Goal: Task Accomplishment & Management: Use online tool/utility

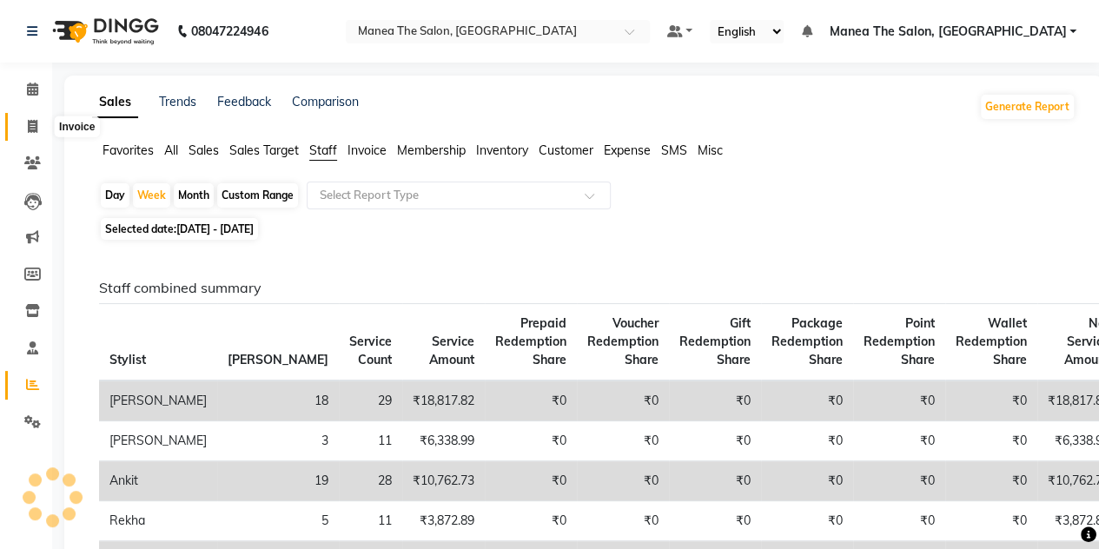
click at [33, 117] on span at bounding box center [32, 127] width 30 height 20
select select "service"
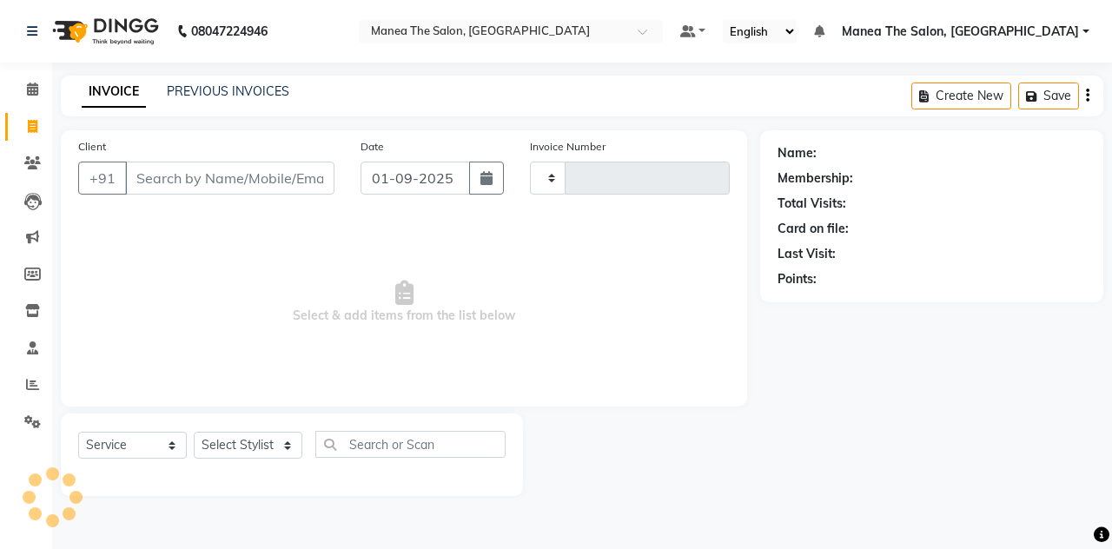
type input "1460"
select select "7688"
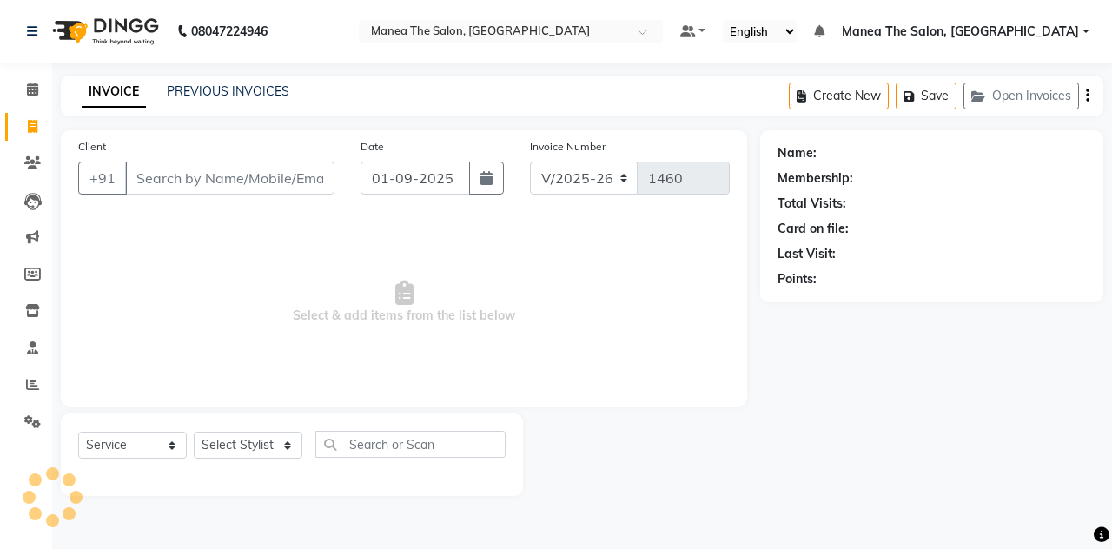
click at [155, 163] on input "Client" at bounding box center [229, 178] width 209 height 33
click at [152, 188] on input "Client" at bounding box center [229, 178] width 209 height 33
type input "a"
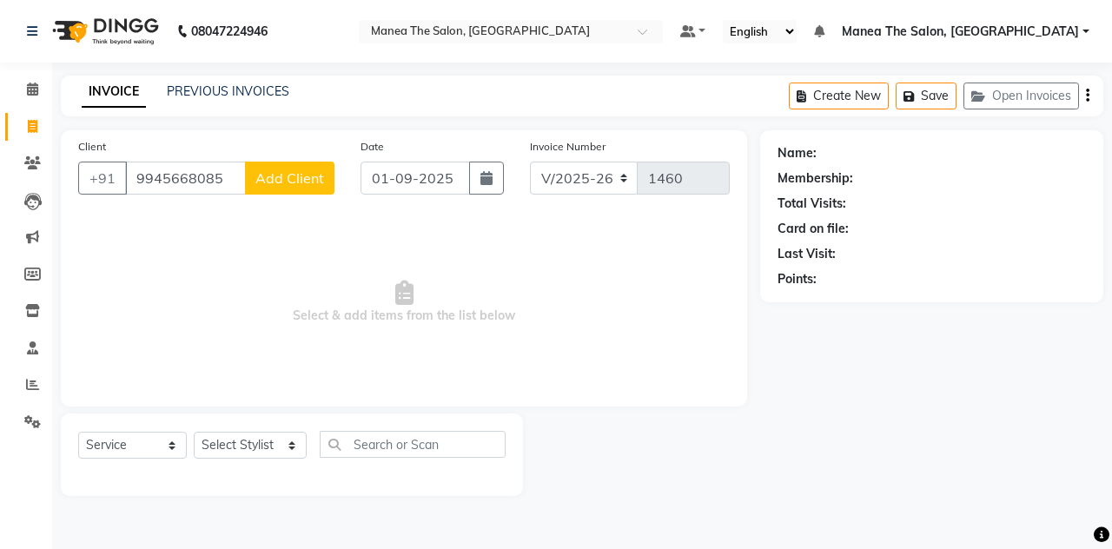
type input "9945668085"
click at [274, 194] on div "Client [PHONE_NUMBER] Add Client" at bounding box center [206, 172] width 282 height 71
click at [276, 175] on span "Add Client" at bounding box center [289, 177] width 69 height 17
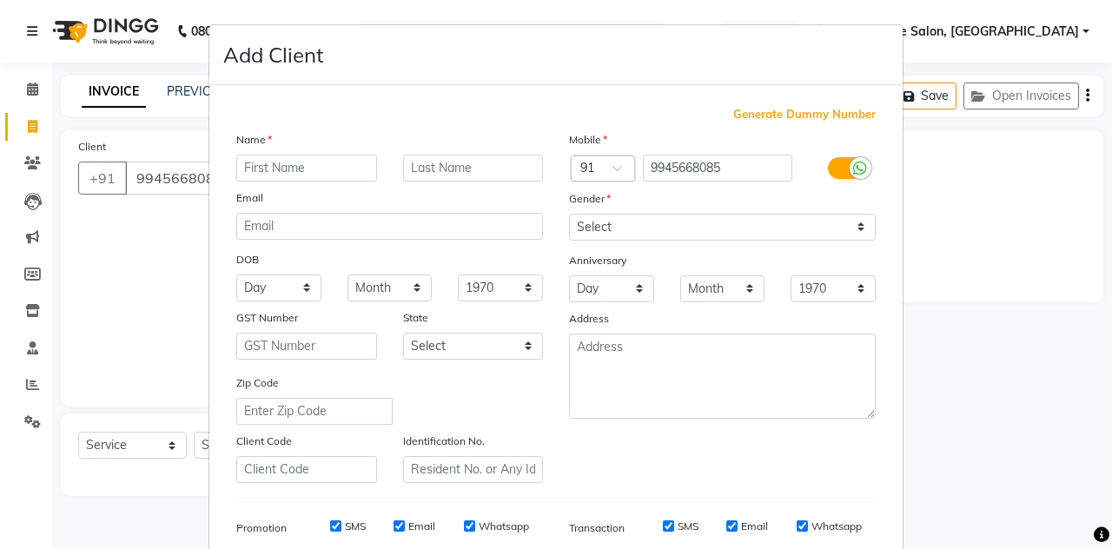
click at [250, 169] on input "text" at bounding box center [306, 168] width 141 height 27
type input "phimappa"
click at [469, 168] on input "text" at bounding box center [473, 168] width 141 height 27
click at [714, 214] on select "Select [DEMOGRAPHIC_DATA] [DEMOGRAPHIC_DATA] Other Prefer Not To Say" at bounding box center [722, 227] width 307 height 27
select select "[DEMOGRAPHIC_DATA]"
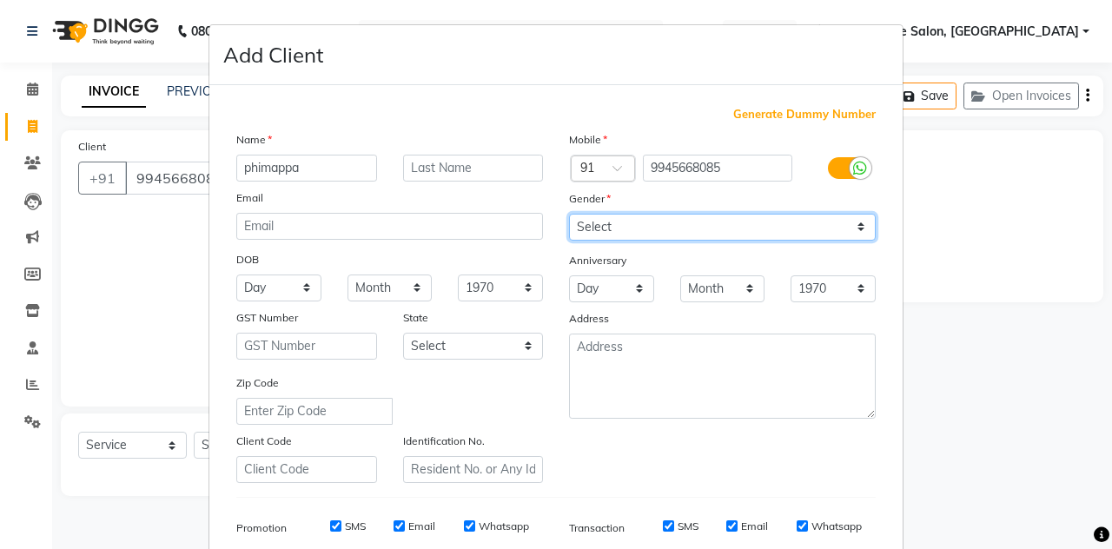
click at [569, 214] on select "Select [DEMOGRAPHIC_DATA] [DEMOGRAPHIC_DATA] Other Prefer Not To Say" at bounding box center [722, 227] width 307 height 27
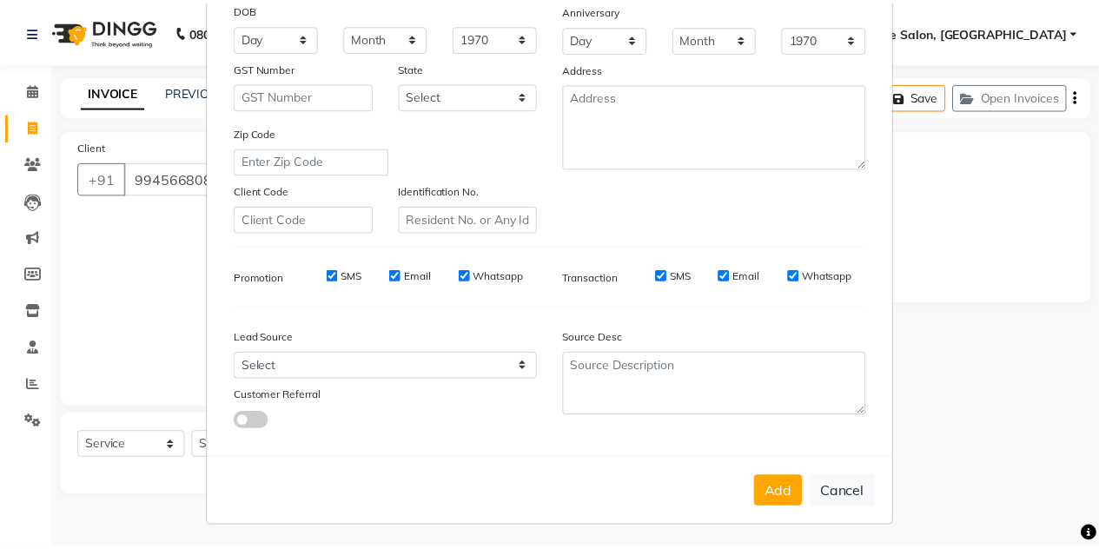
scroll to position [248, 0]
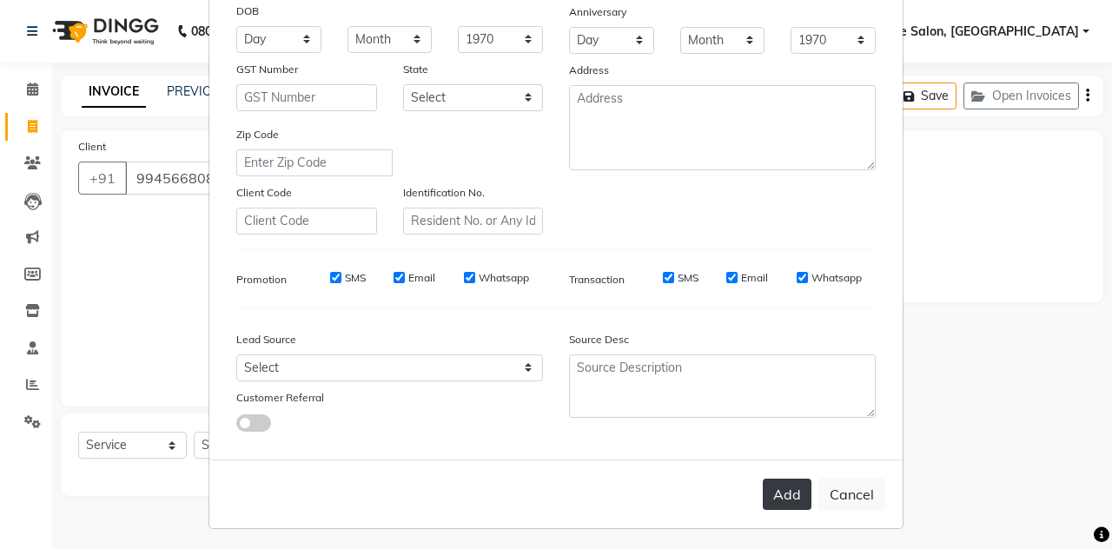
click at [779, 495] on button "Add" at bounding box center [787, 494] width 49 height 31
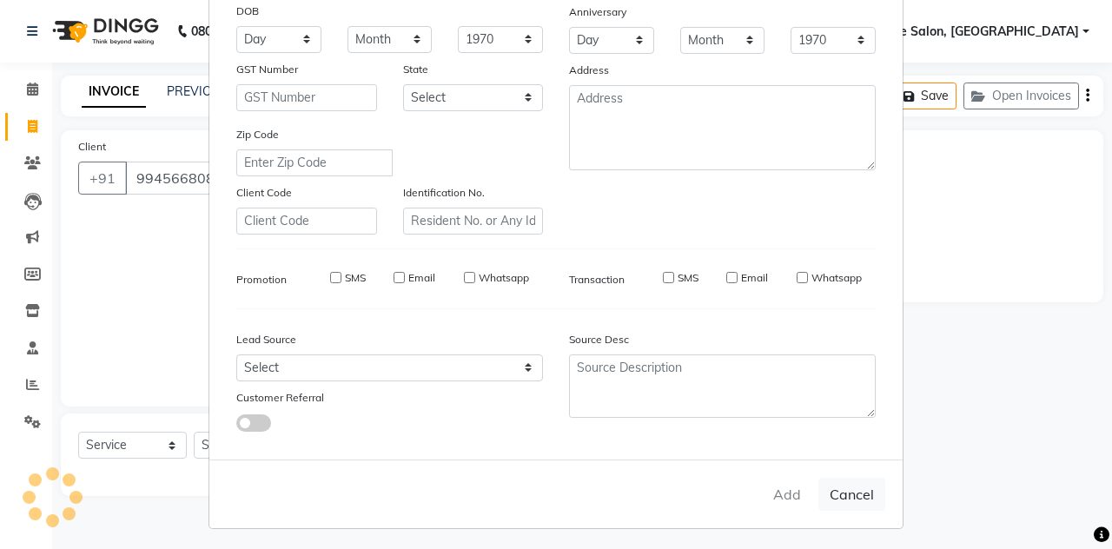
select select
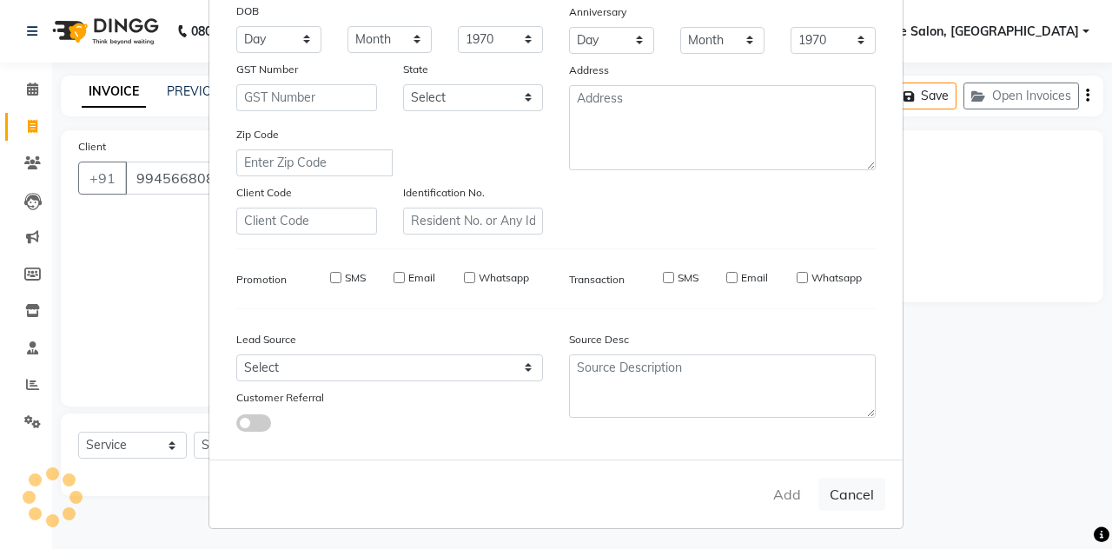
select select
checkbox input "false"
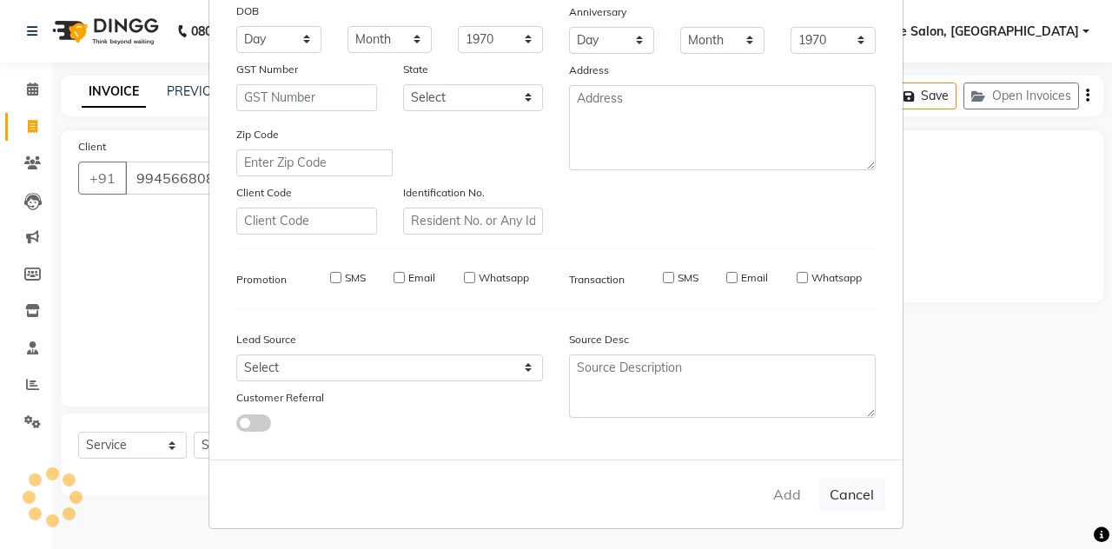
checkbox input "false"
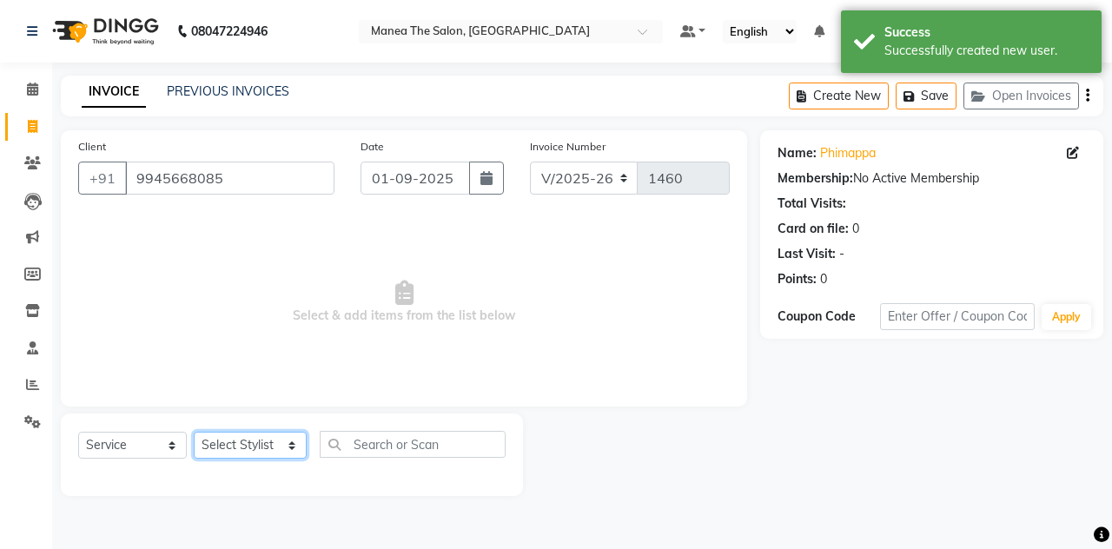
click at [214, 451] on select "Select Stylist aalam mahfuz [PERSON_NAME] [PERSON_NAME] The Salon, [GEOGRAPHIC_…" at bounding box center [250, 445] width 113 height 27
select select "80475"
click at [194, 432] on select "Select Stylist aalam mahfuz [PERSON_NAME] [PERSON_NAME] The Salon, [GEOGRAPHIC_…" at bounding box center [250, 445] width 113 height 27
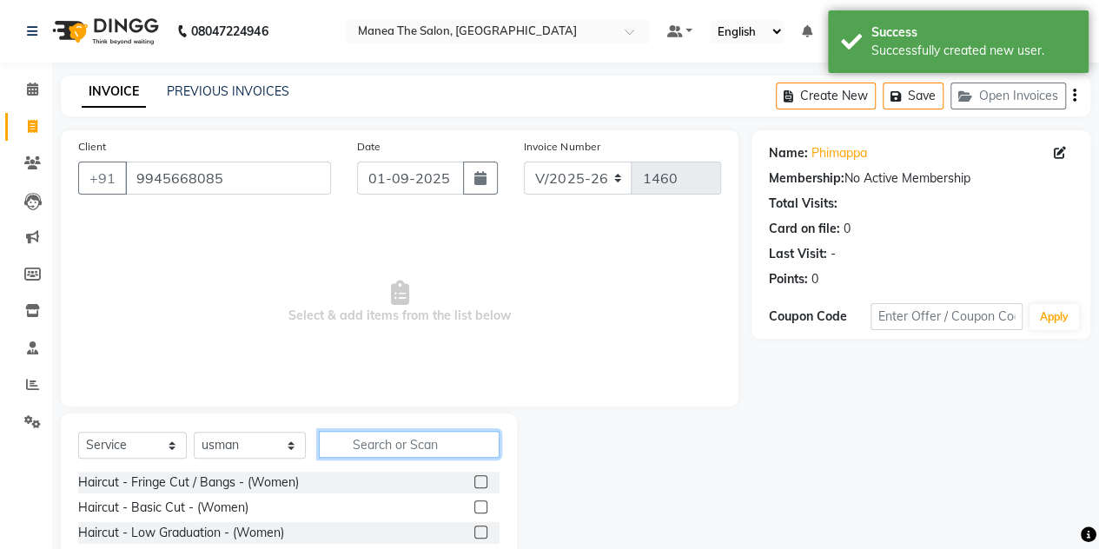
click at [391, 445] on input "text" at bounding box center [409, 444] width 181 height 27
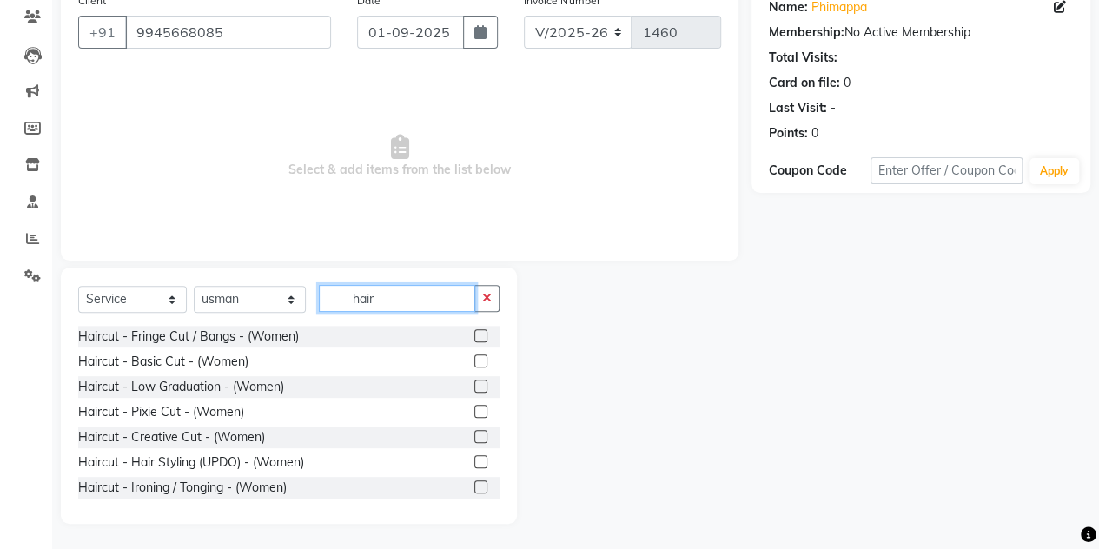
scroll to position [146, 0]
type input "h"
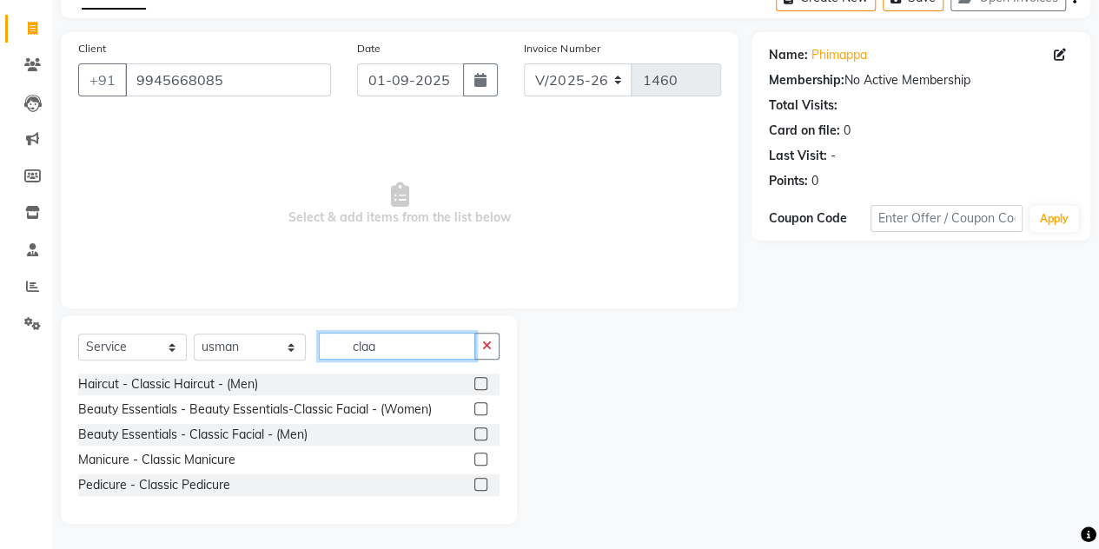
scroll to position [0, 0]
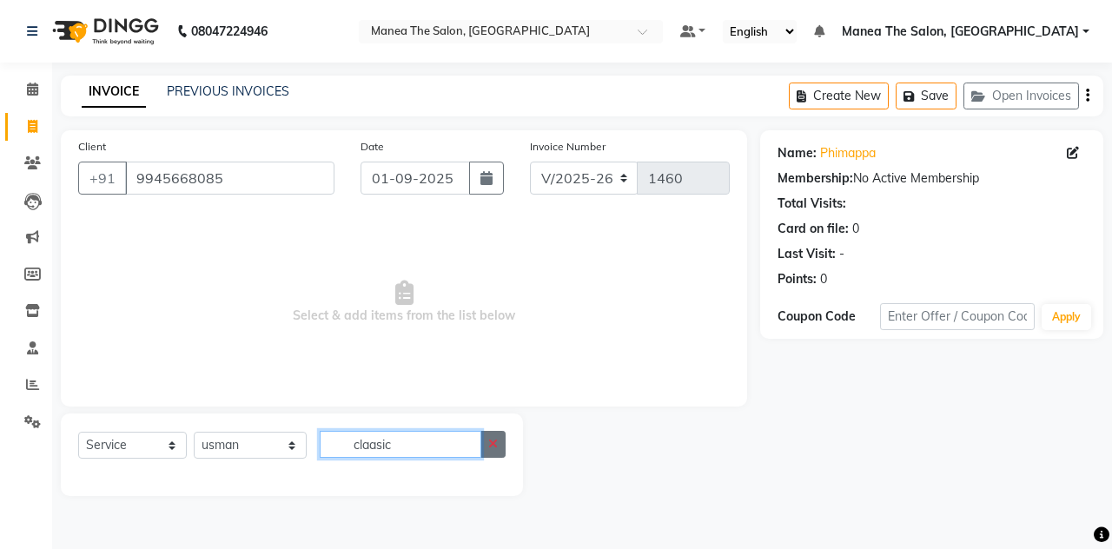
type input "claasic"
click at [487, 439] on button "button" at bounding box center [492, 444] width 25 height 27
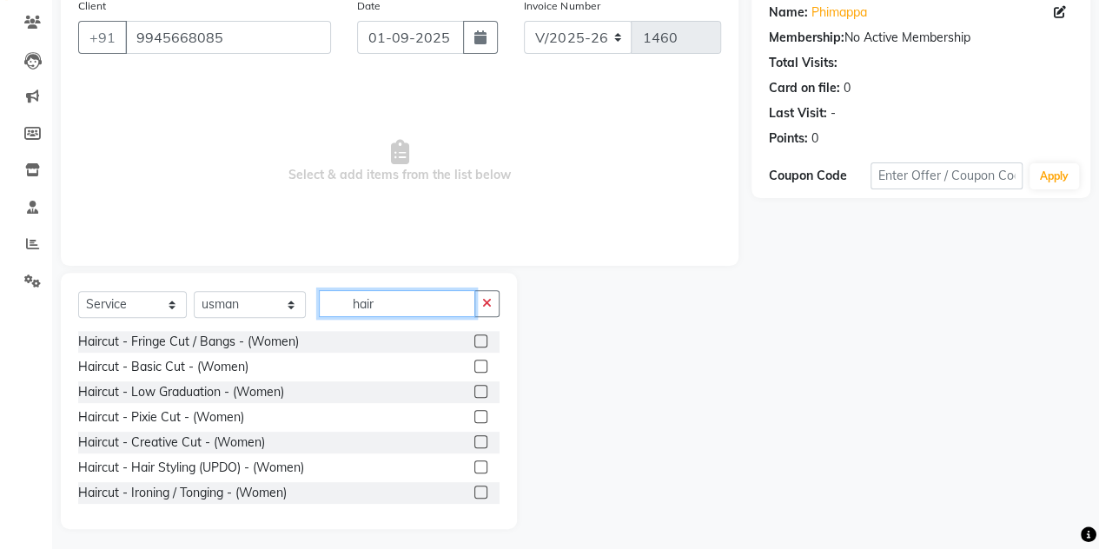
scroll to position [146, 0]
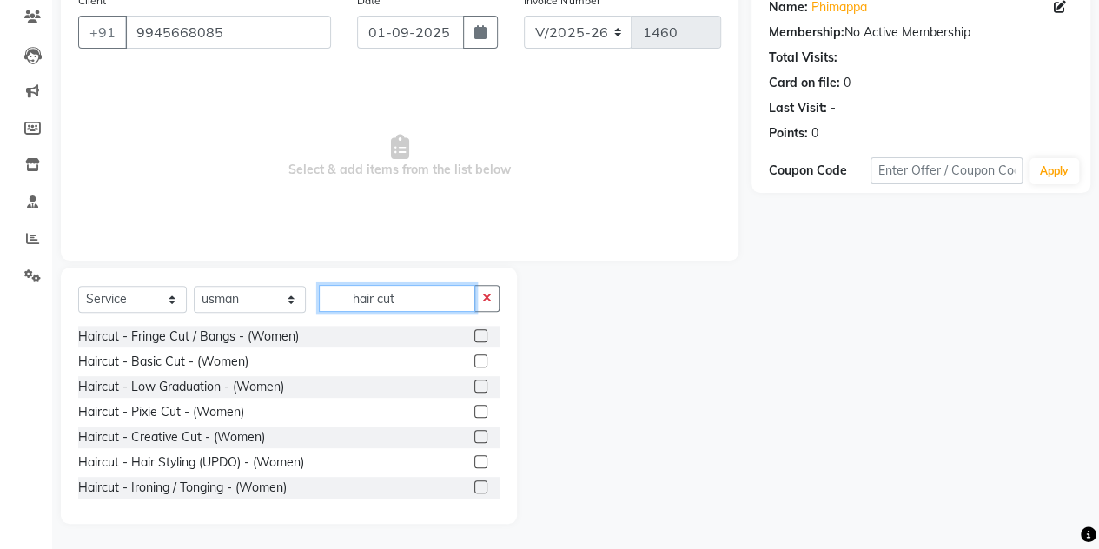
type input "hair cut"
click at [235, 399] on div "Haircut - Fringe Cut / Bangs - (Women) Haircut - Basic Cut - (Women) Haircut - …" at bounding box center [288, 413] width 421 height 174
click at [483, 296] on icon "button" at bounding box center [487, 298] width 10 height 12
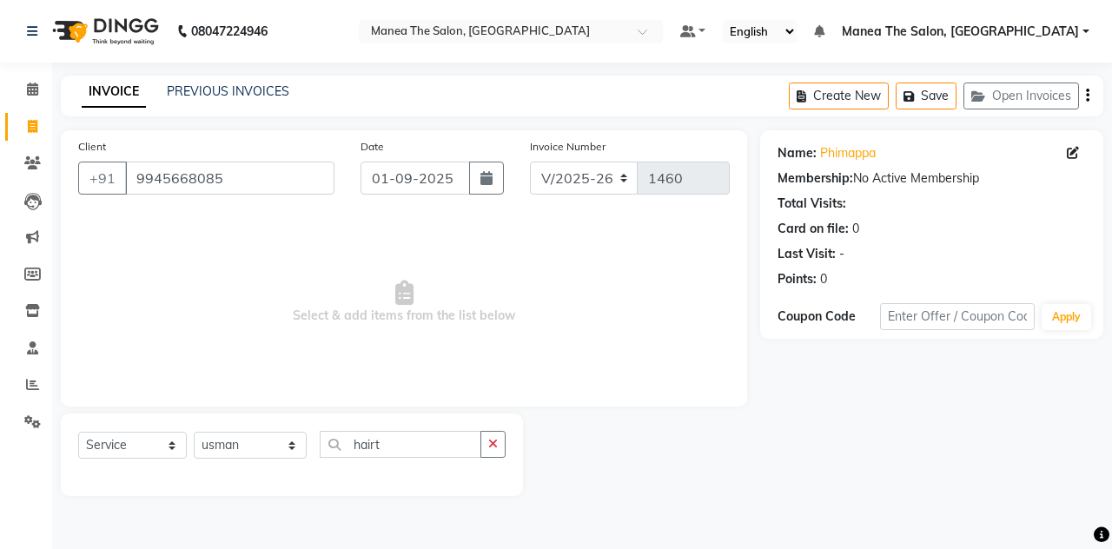
click at [483, 296] on span "Select & add items from the list below" at bounding box center [403, 302] width 651 height 174
click at [393, 444] on input "hairt" at bounding box center [401, 444] width 162 height 27
click at [404, 447] on input "hairt" at bounding box center [401, 444] width 162 height 27
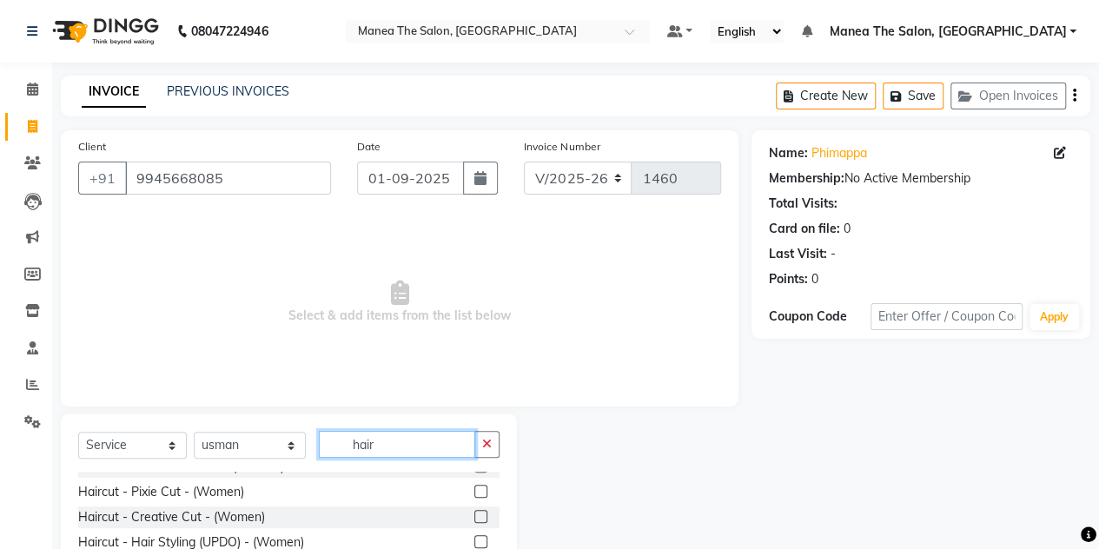
scroll to position [76, 0]
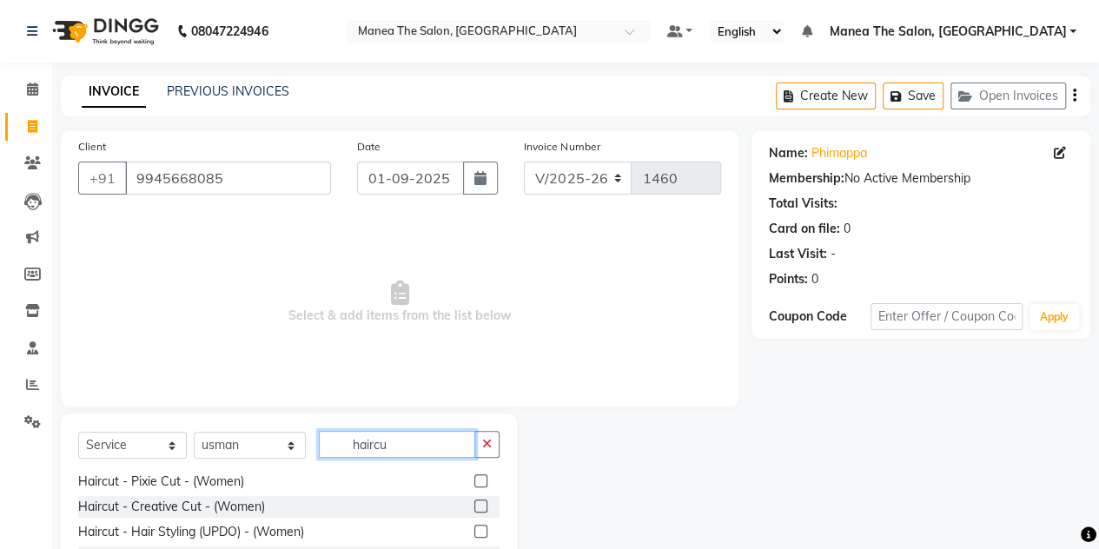
type input "haircu"
click at [483, 296] on span "Select & add items from the list below" at bounding box center [399, 302] width 643 height 174
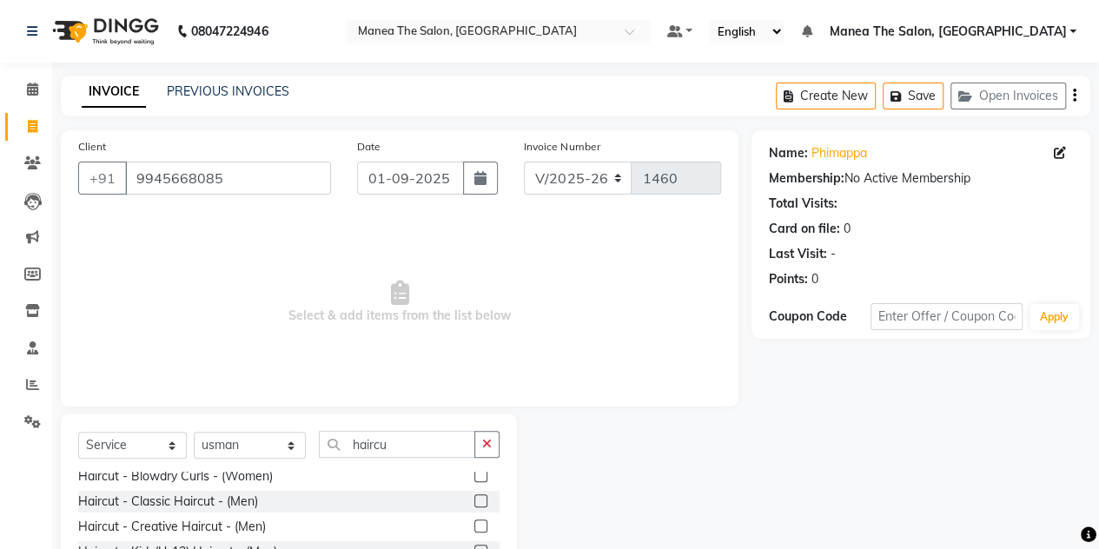
scroll to position [287, 0]
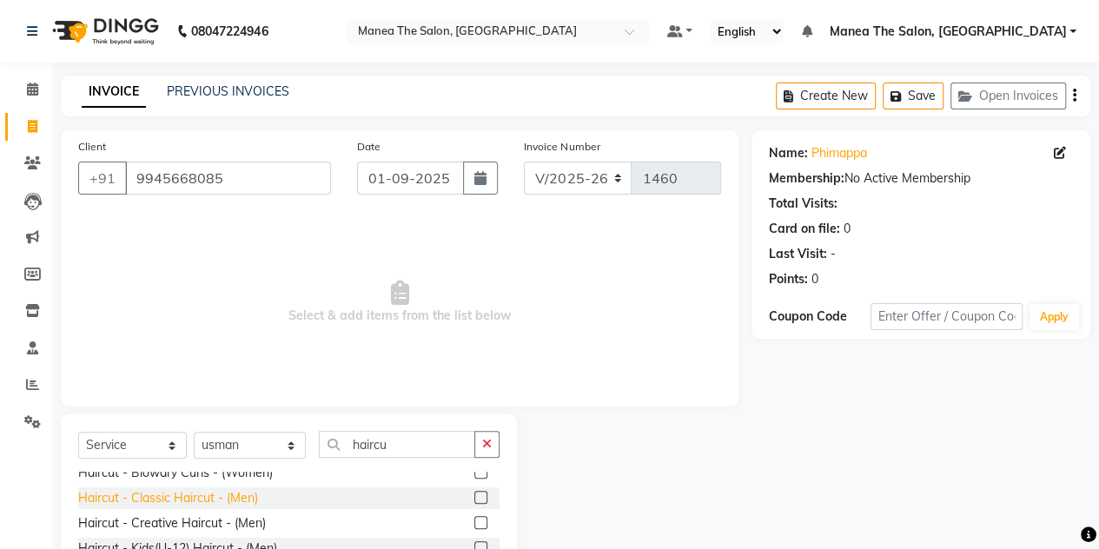
click at [256, 500] on div "Haircut - Classic Haircut - (Men)" at bounding box center [168, 498] width 180 height 18
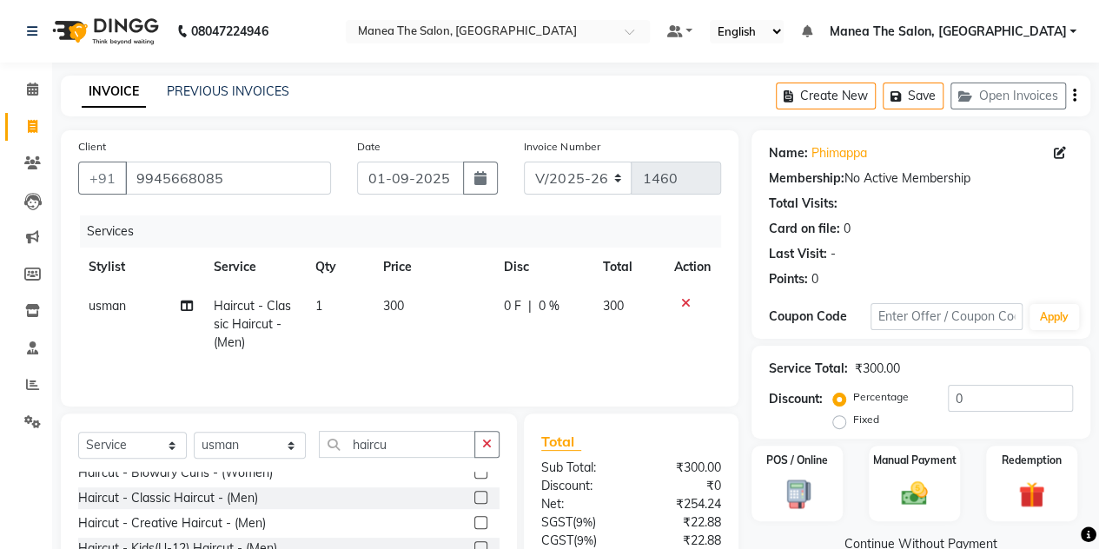
click at [474, 500] on label at bounding box center [480, 497] width 13 height 13
click at [474, 500] on input "checkbox" at bounding box center [479, 497] width 11 height 11
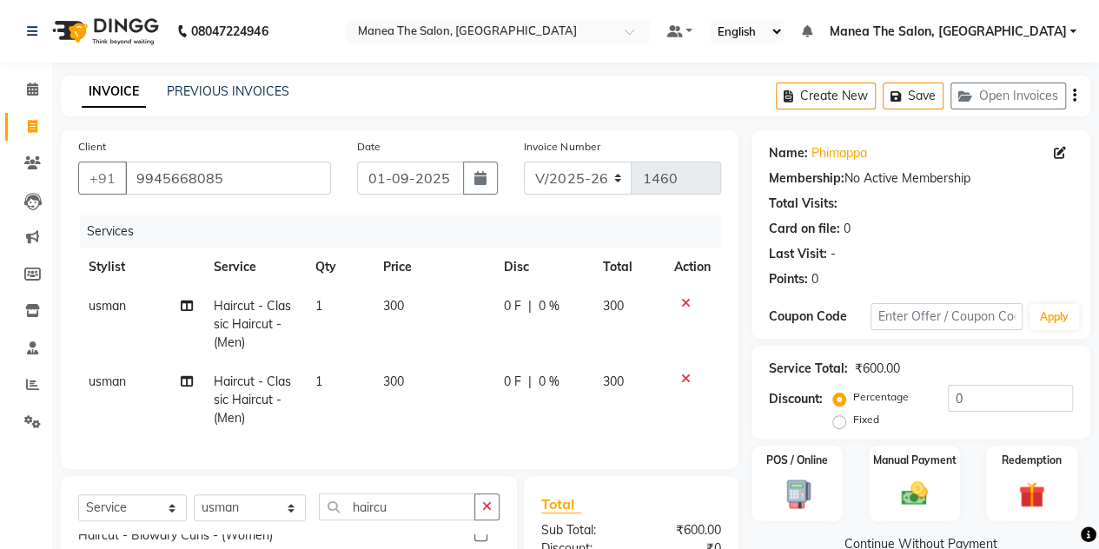
checkbox input "false"
click at [490, 512] on icon "button" at bounding box center [487, 506] width 10 height 12
click at [410, 514] on input "text" at bounding box center [409, 506] width 181 height 27
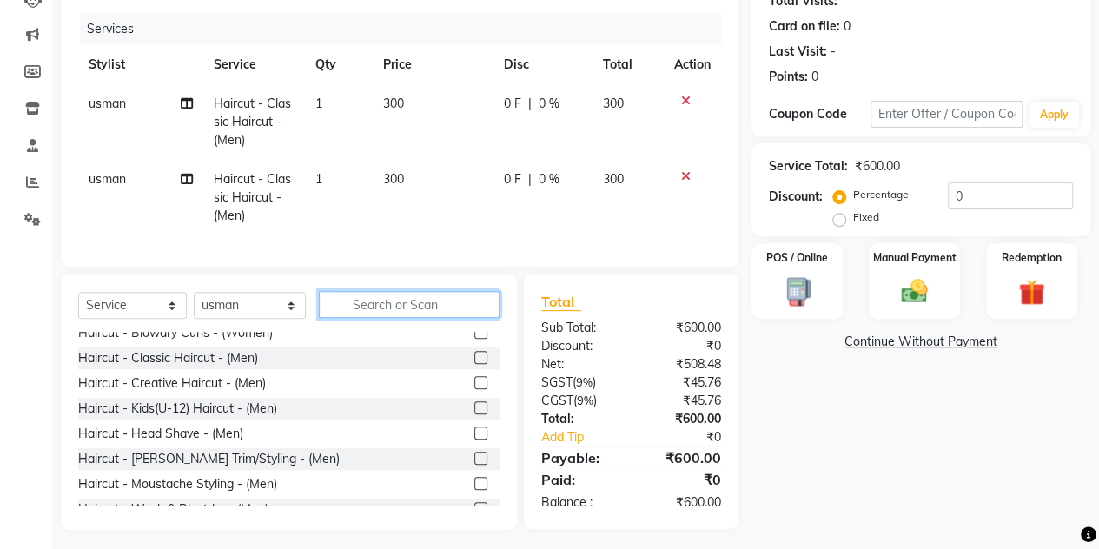
scroll to position [222, 0]
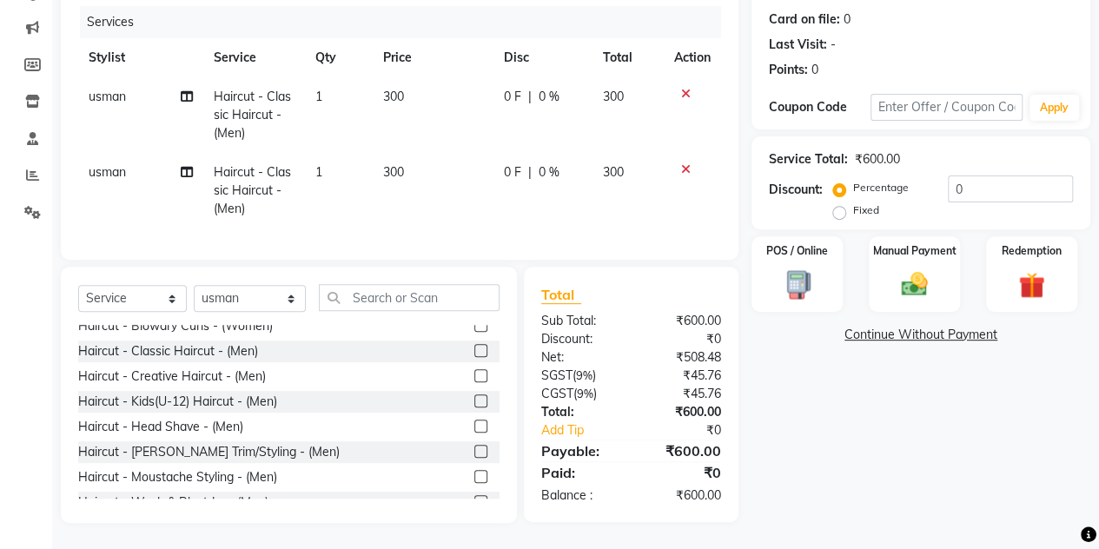
click at [684, 163] on icon at bounding box center [686, 169] width 10 height 12
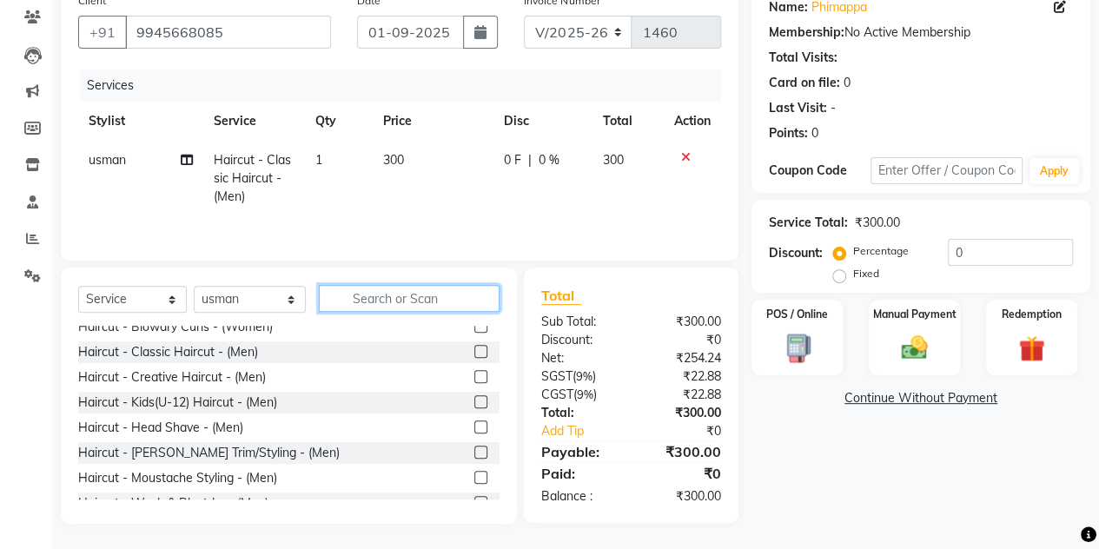
click at [402, 305] on input "text" at bounding box center [409, 298] width 181 height 27
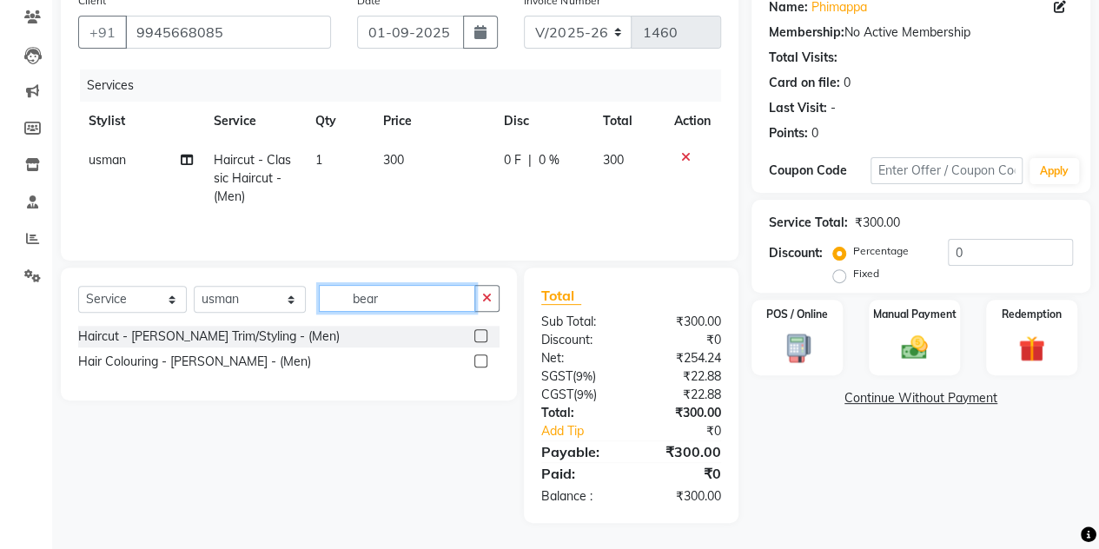
scroll to position [145, 0]
type input "beard"
click at [484, 335] on label at bounding box center [480, 336] width 13 height 13
click at [484, 335] on input "checkbox" at bounding box center [479, 337] width 11 height 11
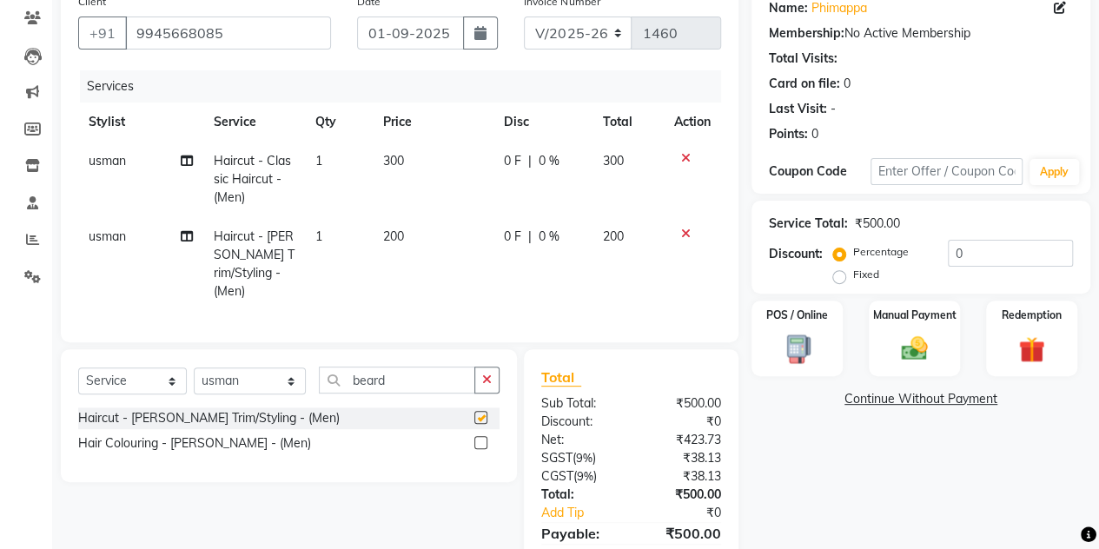
checkbox input "false"
click at [905, 358] on img at bounding box center [914, 348] width 44 height 31
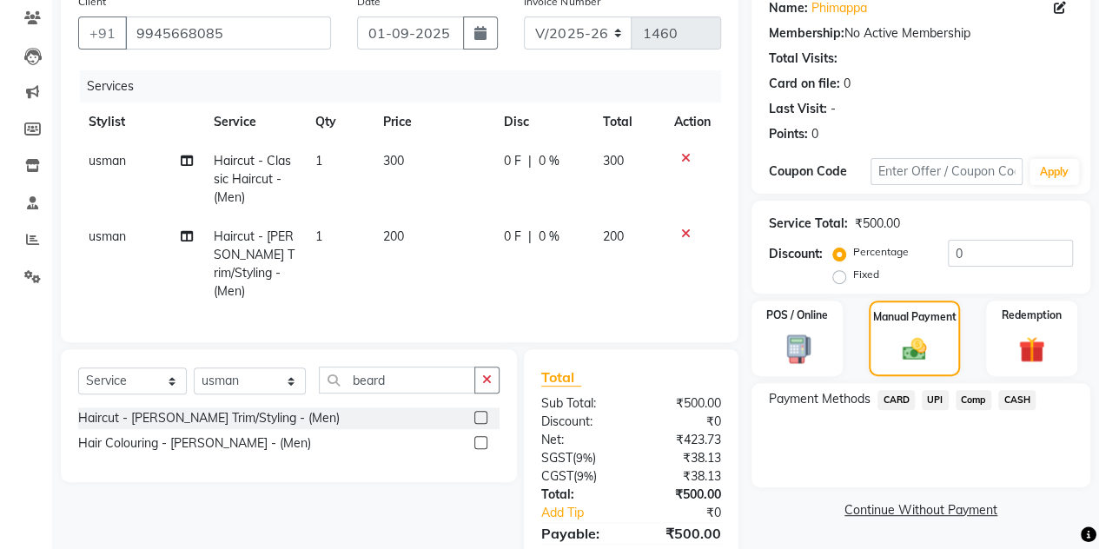
click at [1018, 395] on span "CASH" at bounding box center [1016, 400] width 37 height 20
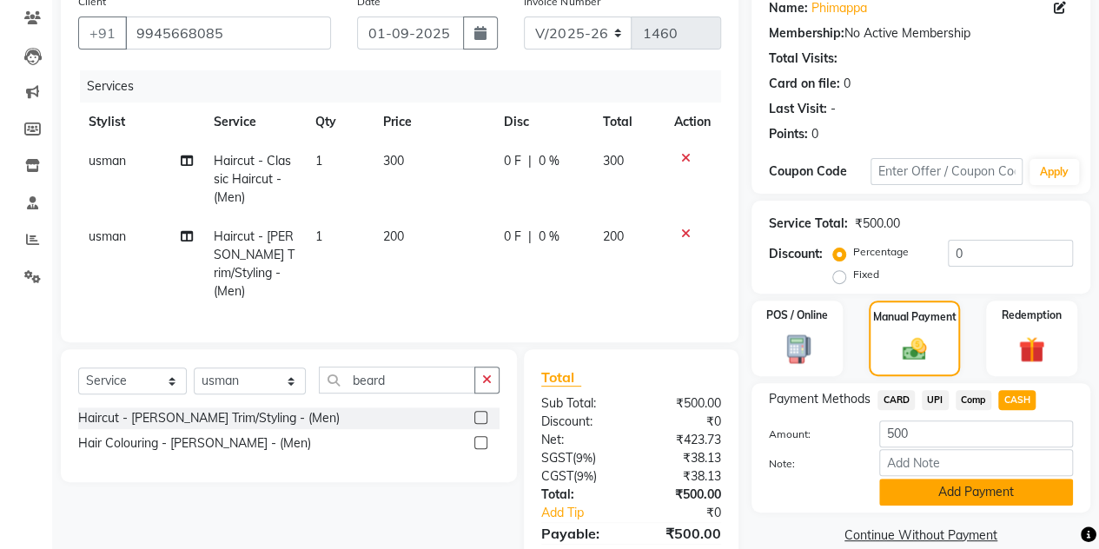
click at [918, 489] on button "Add Payment" at bounding box center [976, 492] width 194 height 27
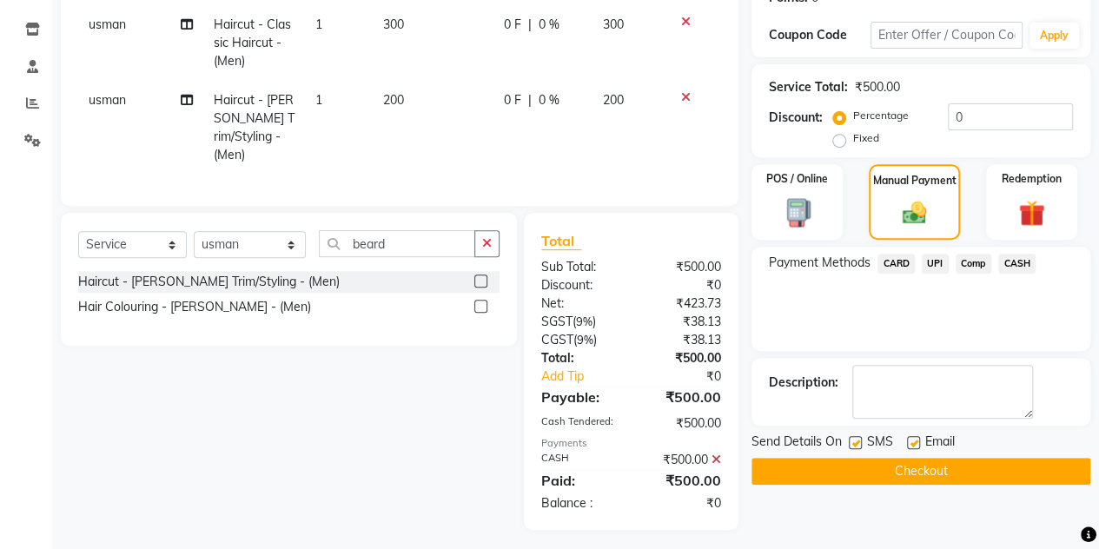
scroll to position [281, 0]
click at [902, 468] on button "Checkout" at bounding box center [920, 471] width 339 height 27
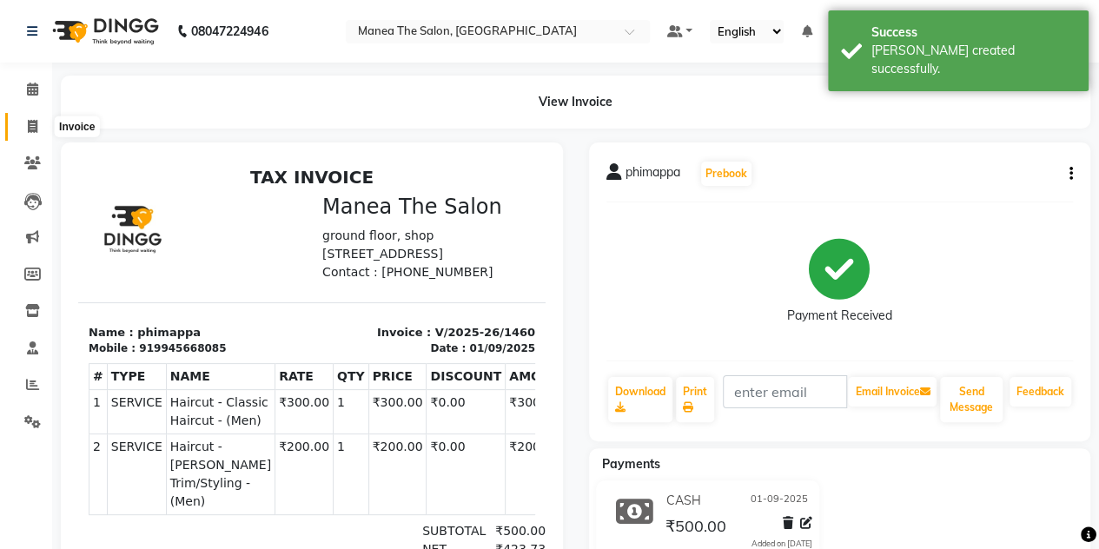
click at [23, 126] on span at bounding box center [32, 127] width 30 height 20
select select "service"
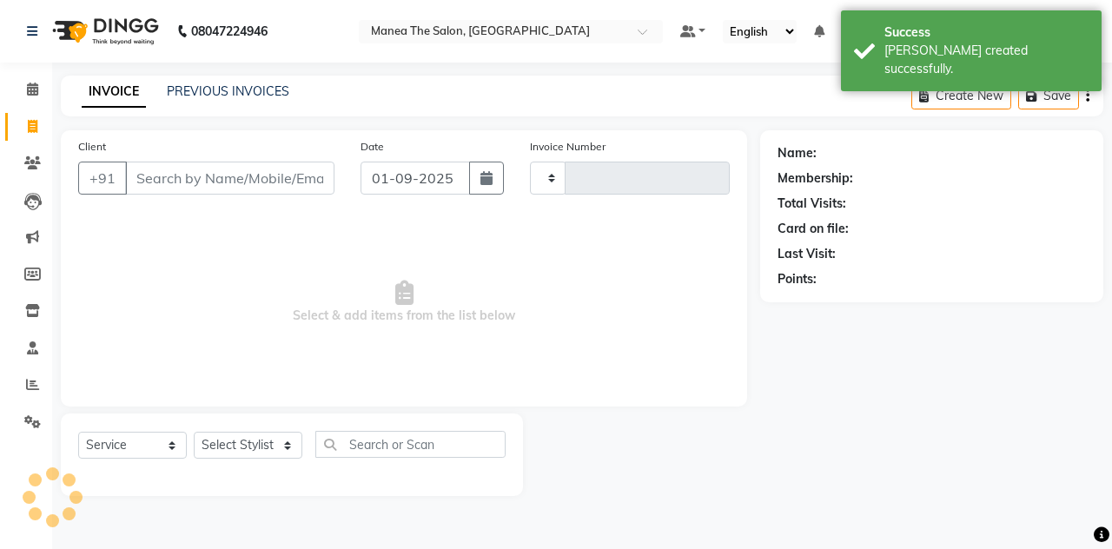
type input "1461"
select select "7688"
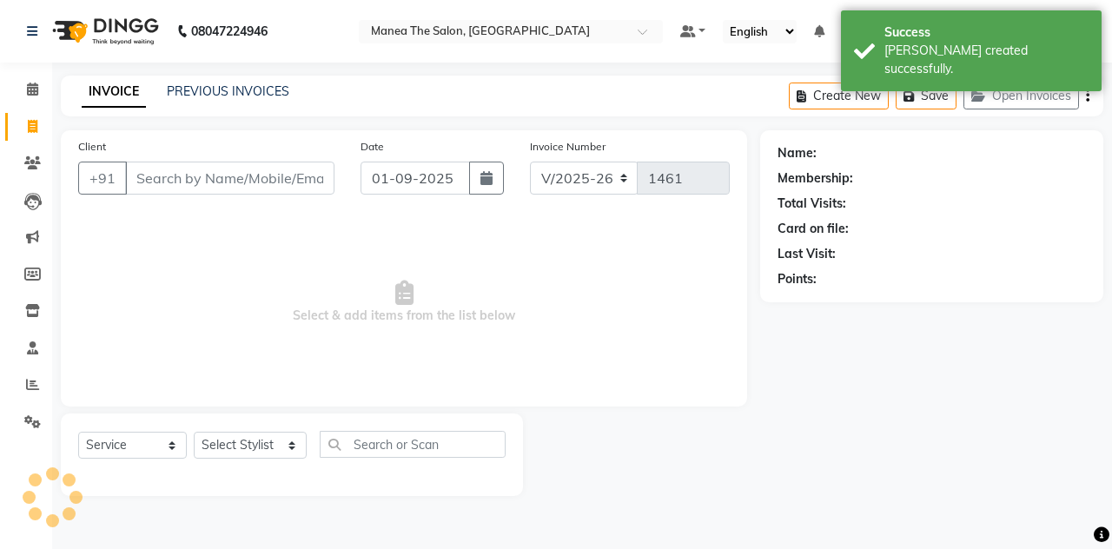
click at [192, 178] on input "Client" at bounding box center [229, 178] width 209 height 33
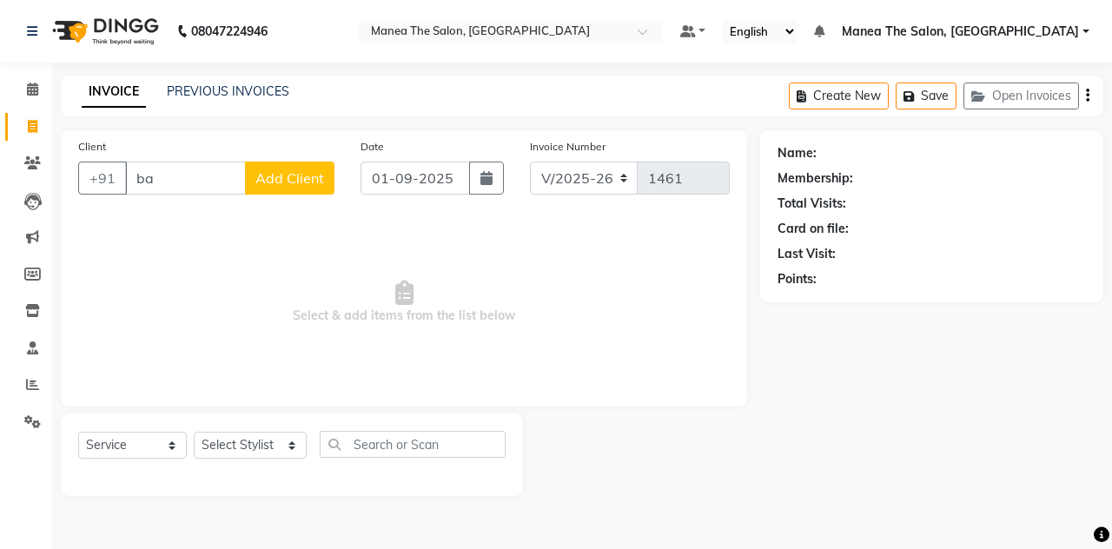
type input "b"
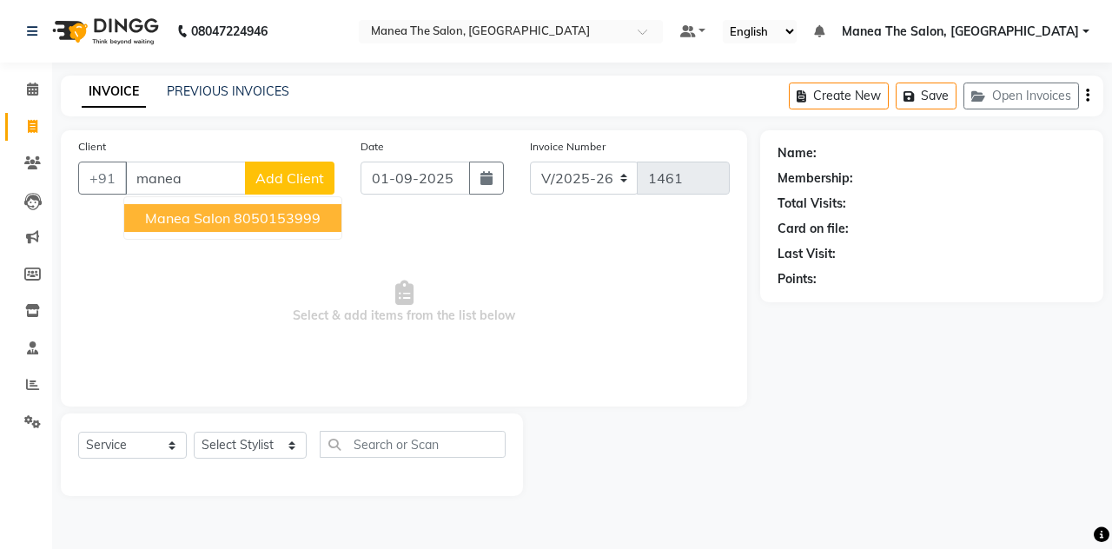
click at [203, 214] on span "manea salon" at bounding box center [187, 217] width 85 height 17
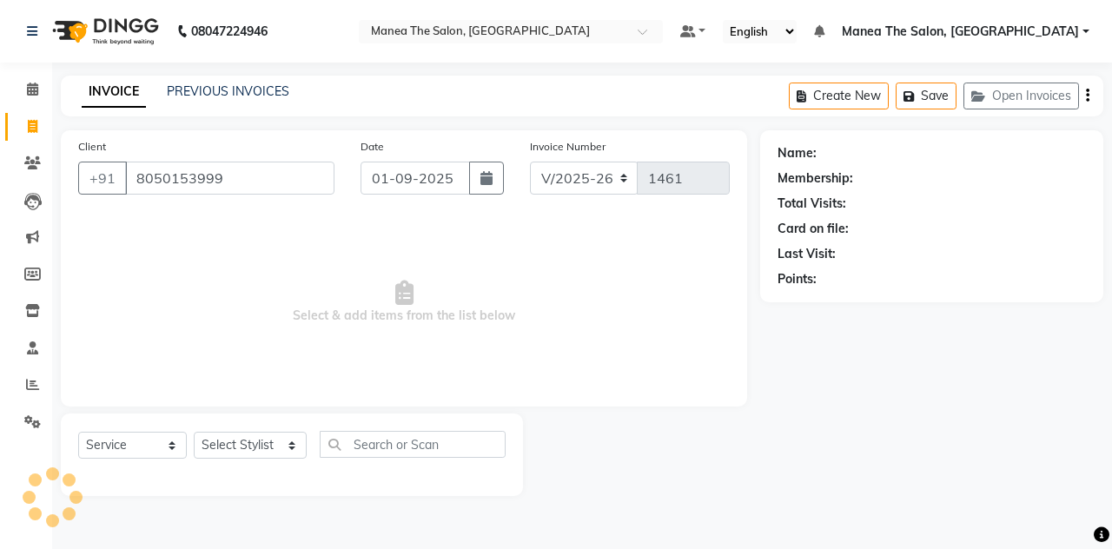
type input "8050153999"
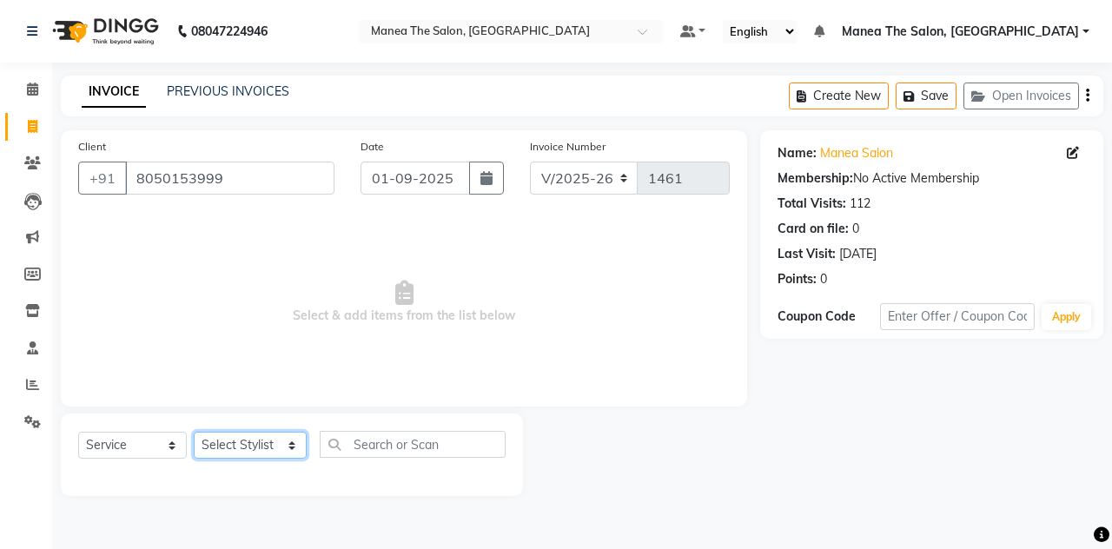
click at [222, 444] on select "Select Stylist aalam mahfuz [PERSON_NAME] [PERSON_NAME] The Salon, [GEOGRAPHIC_…" at bounding box center [250, 445] width 113 height 27
select select "68363"
click at [194, 432] on select "Select Stylist aalam mahfuz [PERSON_NAME] [PERSON_NAME] The Salon, [GEOGRAPHIC_…" at bounding box center [250, 445] width 113 height 27
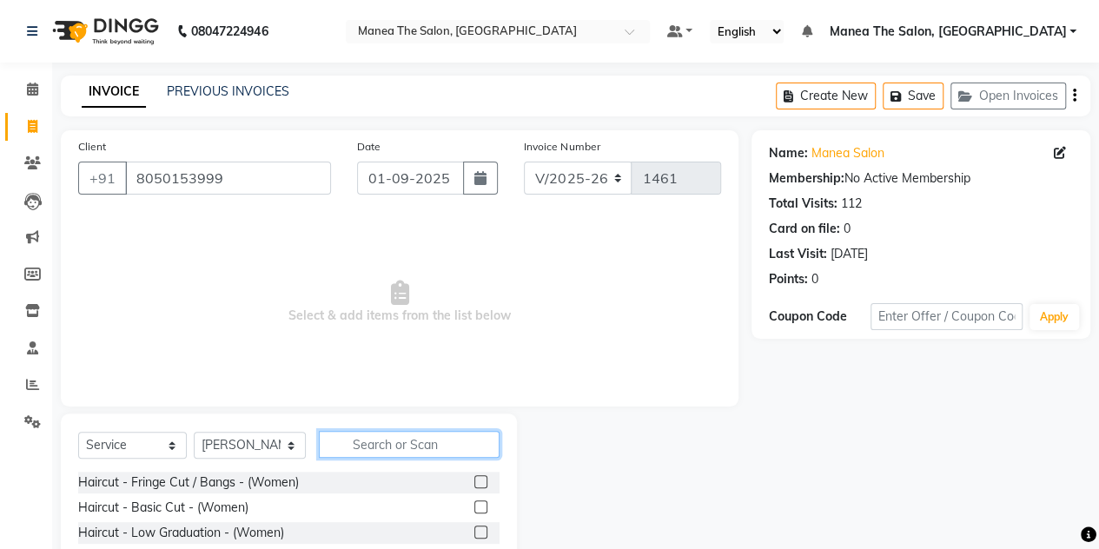
click at [391, 437] on input "text" at bounding box center [409, 444] width 181 height 27
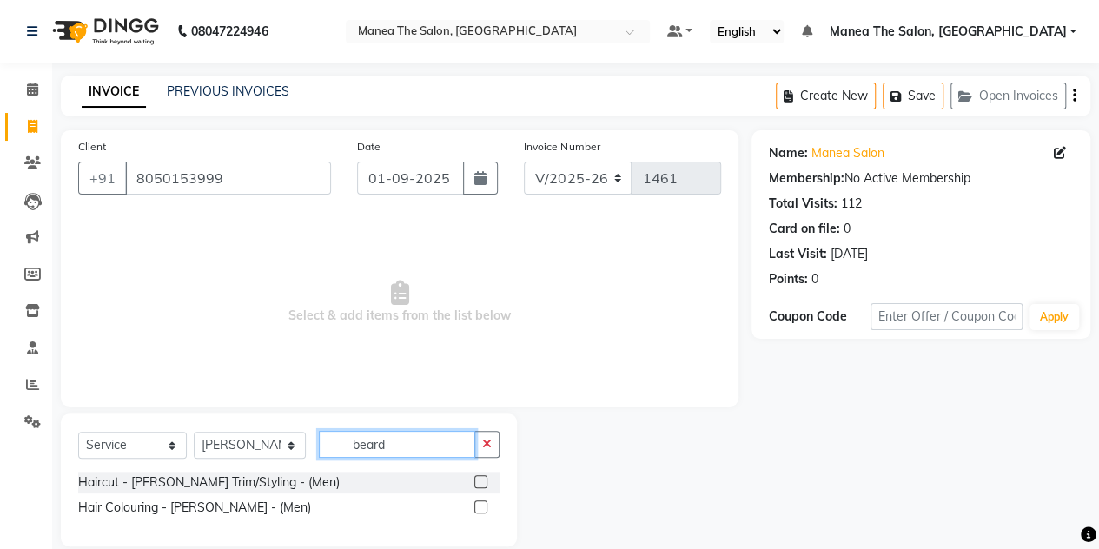
scroll to position [23, 0]
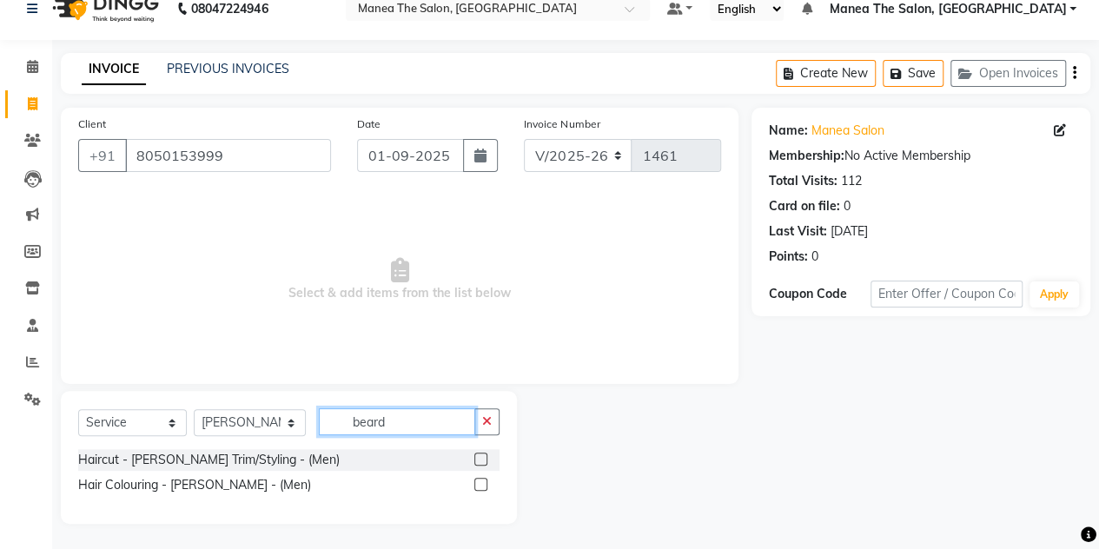
type input "beard"
click at [483, 457] on label at bounding box center [480, 459] width 13 height 13
click at [483, 457] on input "checkbox" at bounding box center [479, 459] width 11 height 11
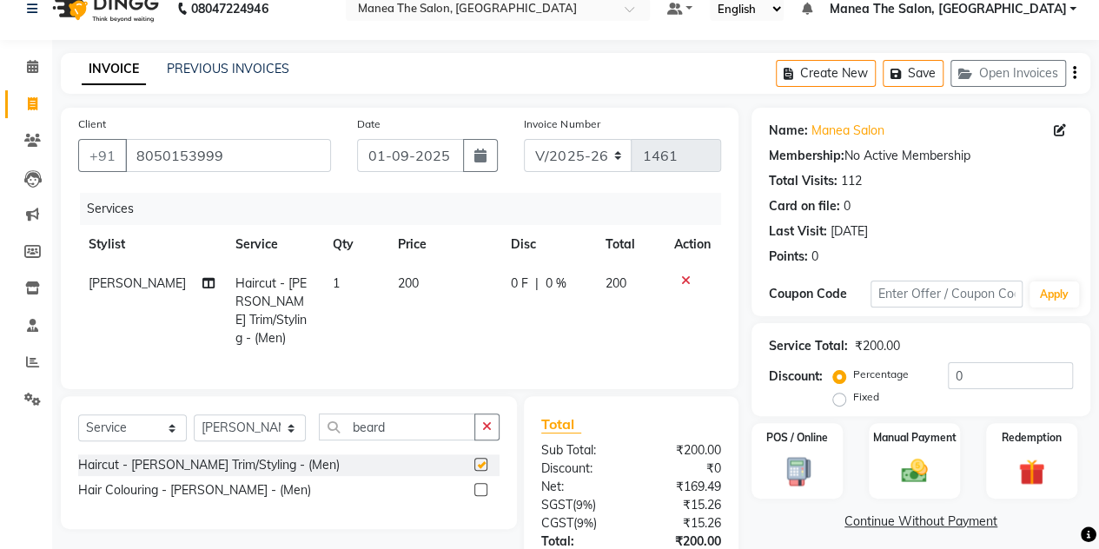
checkbox input "false"
click at [876, 479] on div "Manual Payment" at bounding box center [914, 460] width 95 height 79
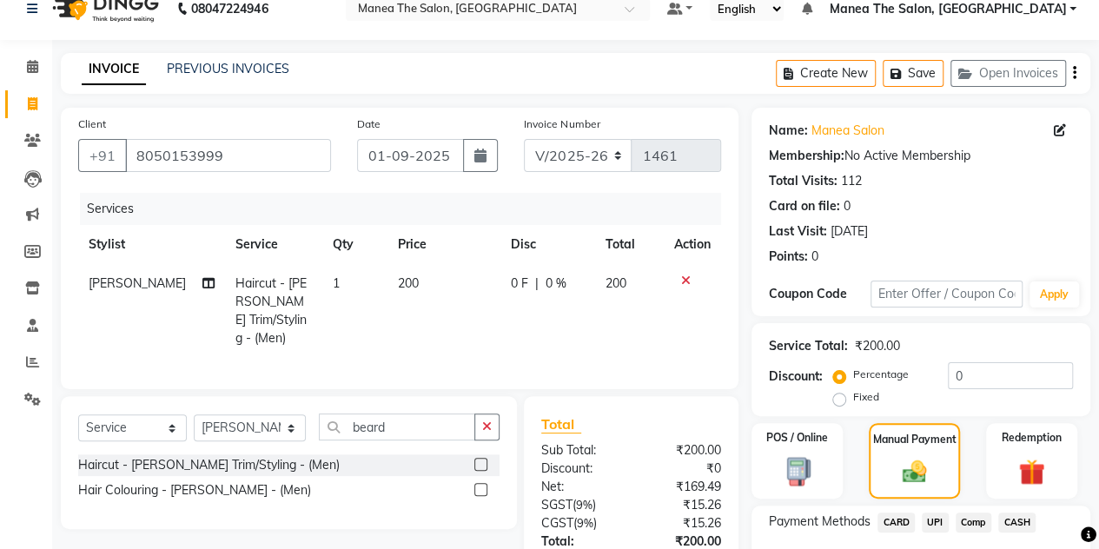
click at [932, 522] on span "UPI" at bounding box center [935, 522] width 27 height 20
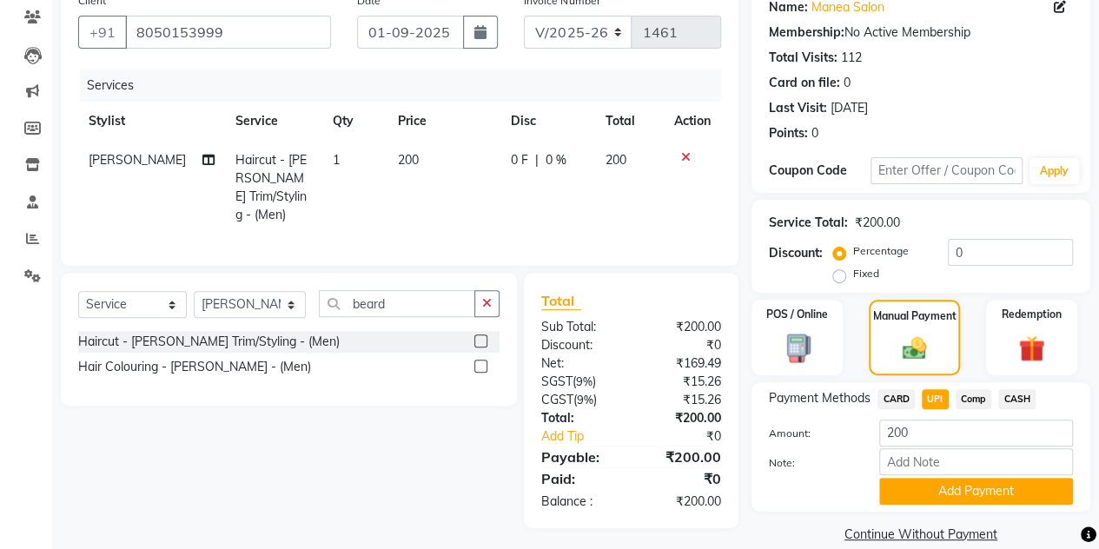
scroll to position [169, 0]
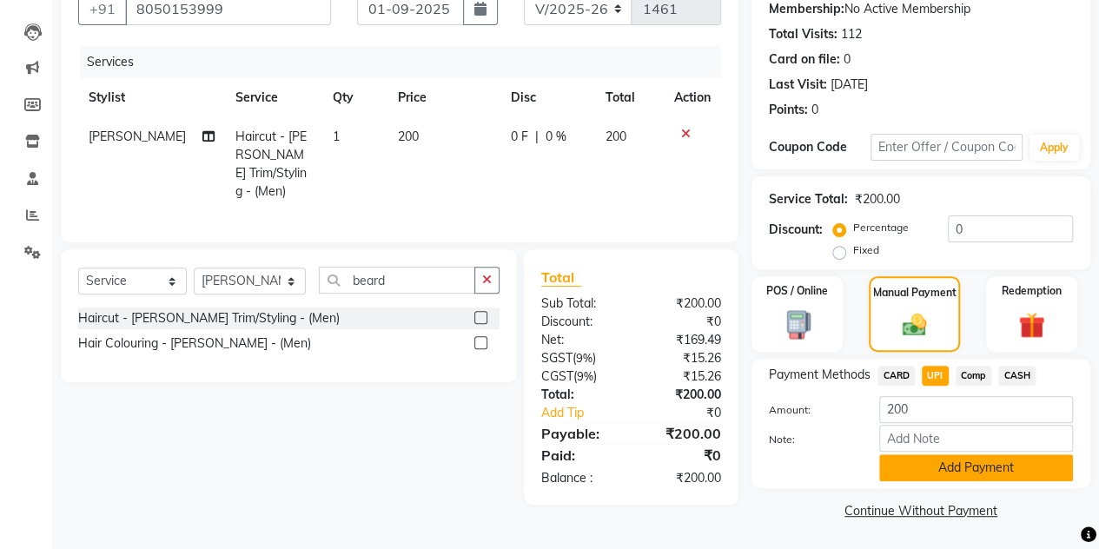
click at [941, 468] on button "Add Payment" at bounding box center [976, 467] width 194 height 27
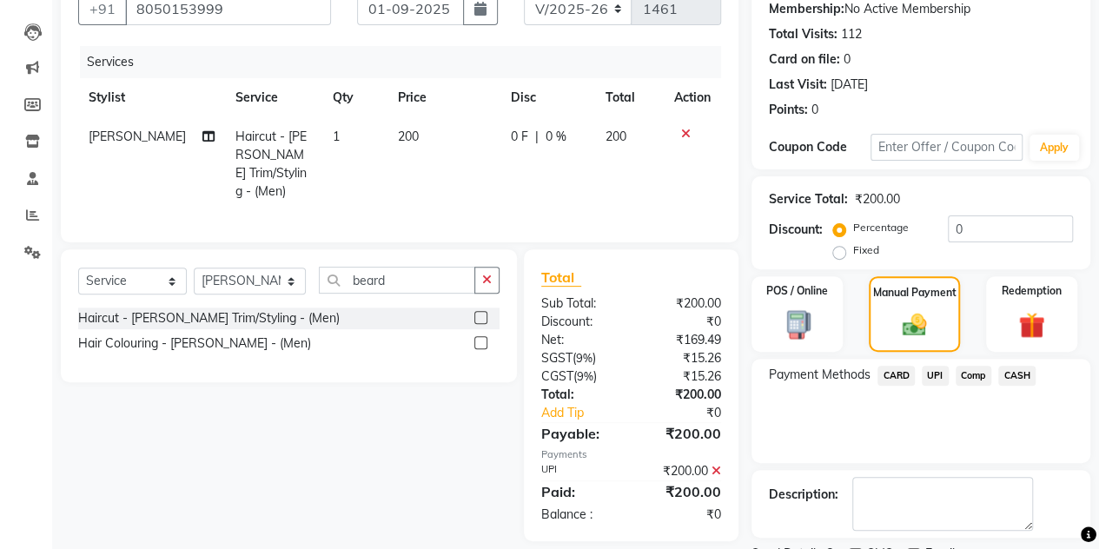
scroll to position [241, 0]
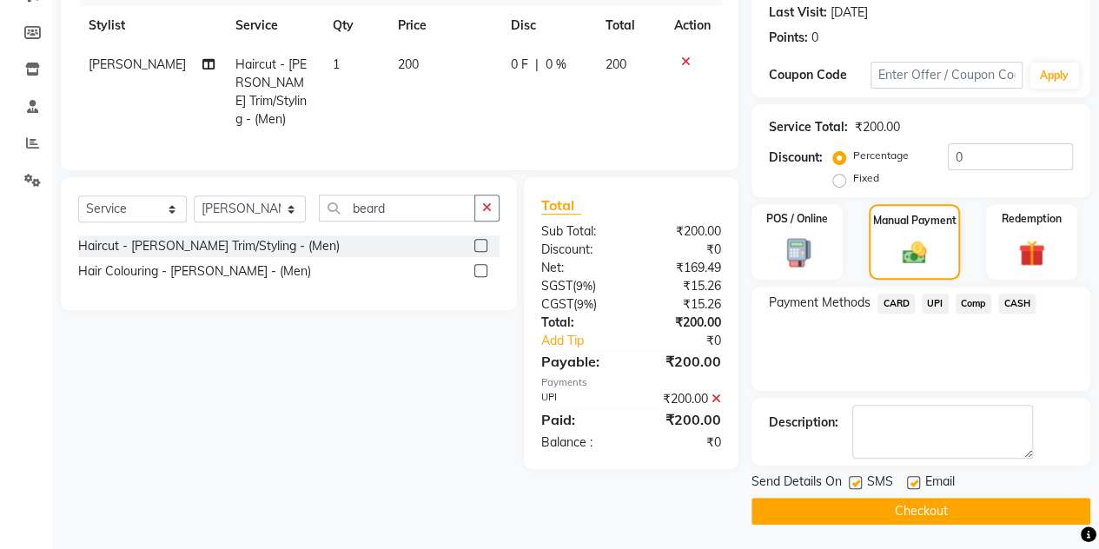
click at [881, 499] on button "Checkout" at bounding box center [920, 511] width 339 height 27
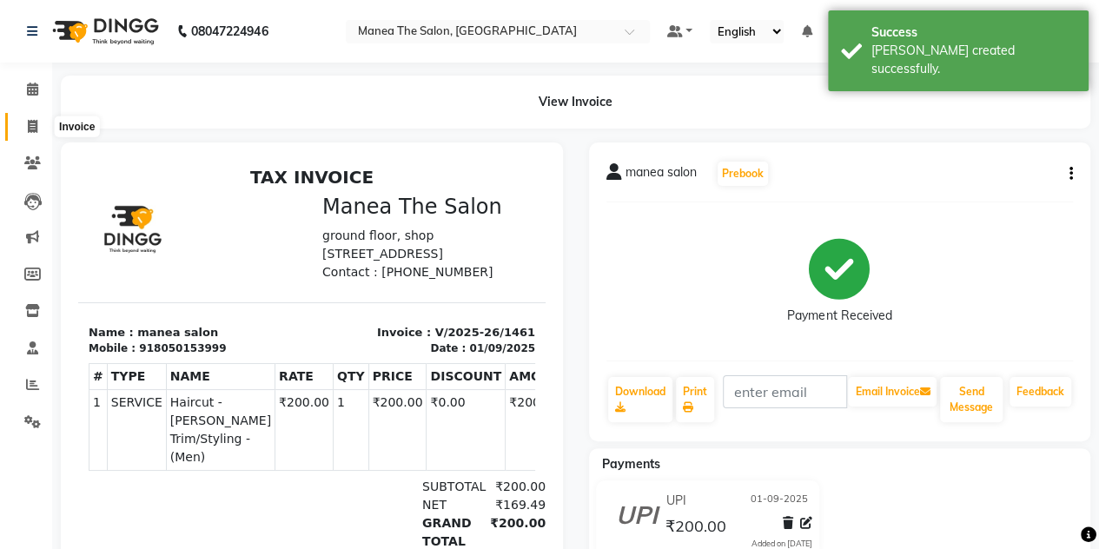
click at [30, 129] on icon at bounding box center [33, 126] width 10 height 13
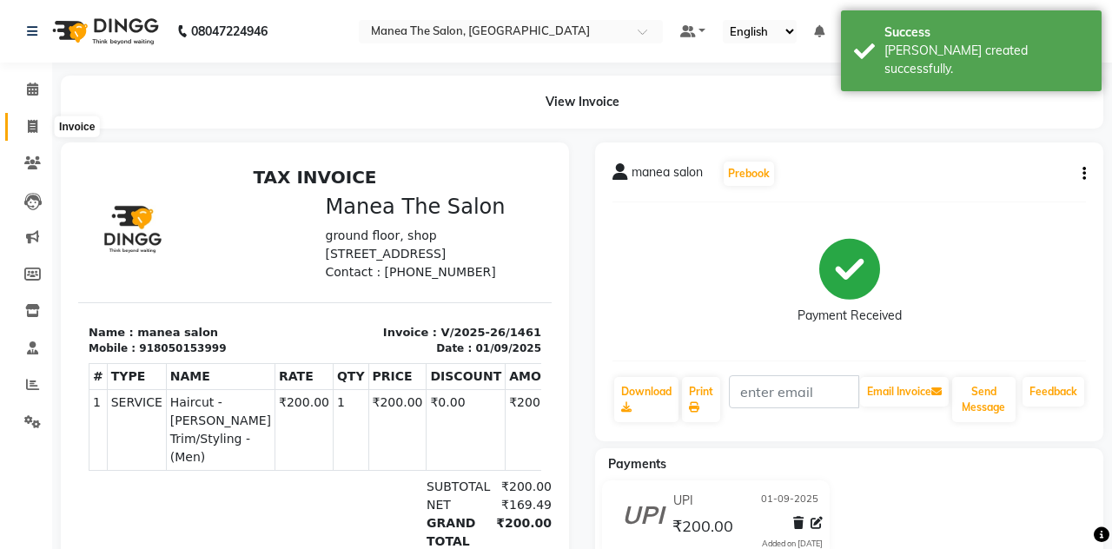
select select "service"
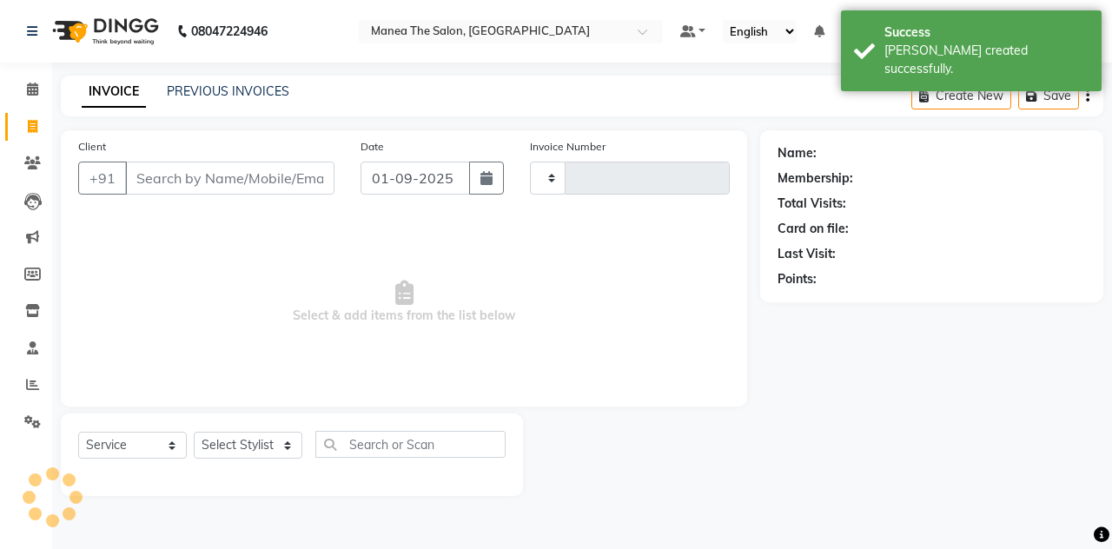
type input "1462"
select select "7688"
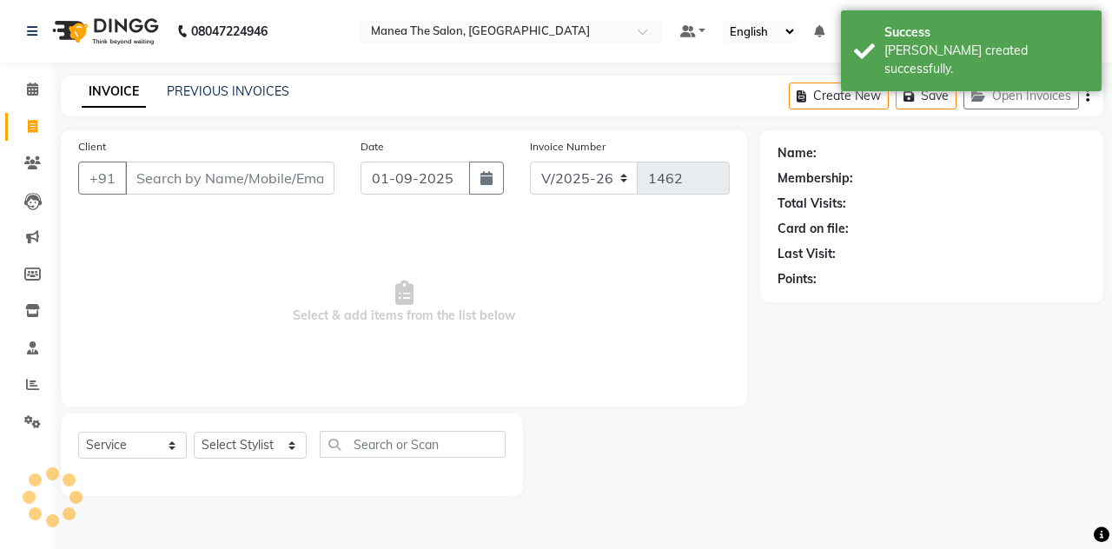
click at [148, 188] on input "Client" at bounding box center [229, 178] width 209 height 33
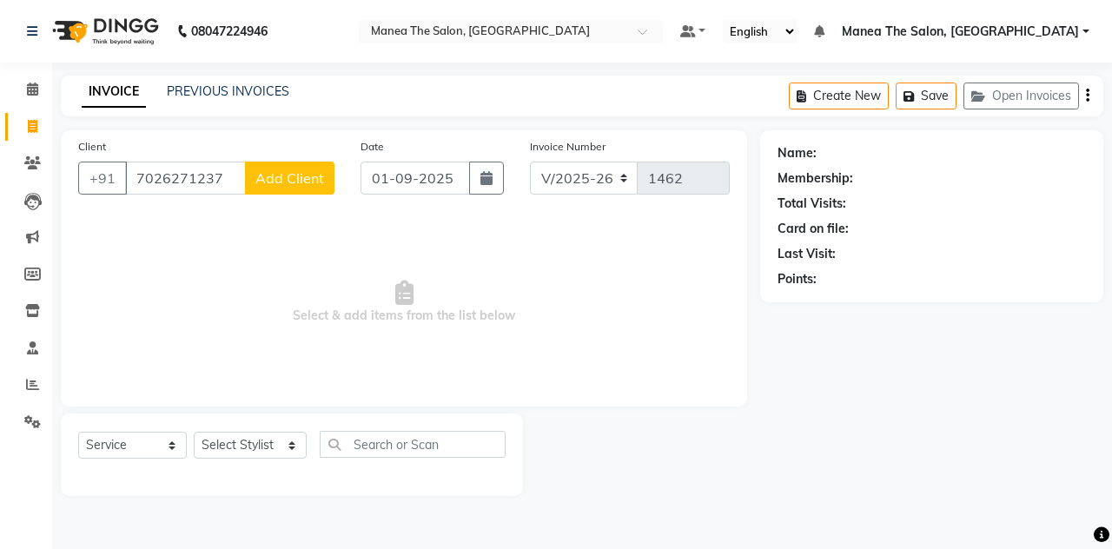
type input "7026271237"
click at [276, 175] on span "Add Client" at bounding box center [289, 177] width 69 height 17
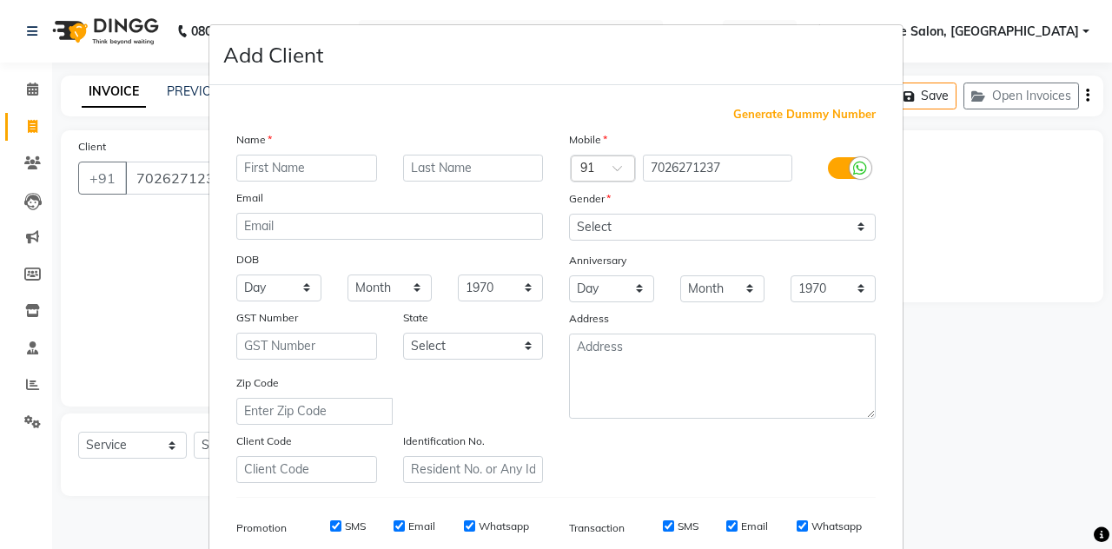
click at [293, 166] on input "text" at bounding box center [306, 168] width 141 height 27
click at [241, 167] on input "[PERSON_NAME]" at bounding box center [306, 168] width 141 height 27
type input "aadtiya"
click at [601, 214] on select "Select [DEMOGRAPHIC_DATA] [DEMOGRAPHIC_DATA] Other Prefer Not To Say" at bounding box center [722, 227] width 307 height 27
select select "[DEMOGRAPHIC_DATA]"
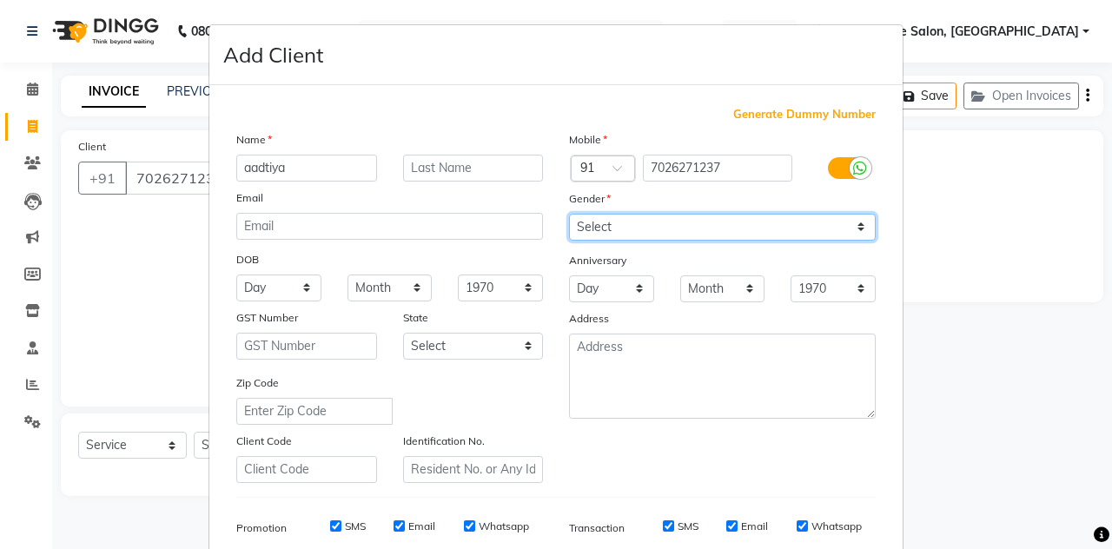
click at [569, 214] on select "Select [DEMOGRAPHIC_DATA] [DEMOGRAPHIC_DATA] Other Prefer Not To Say" at bounding box center [722, 227] width 307 height 27
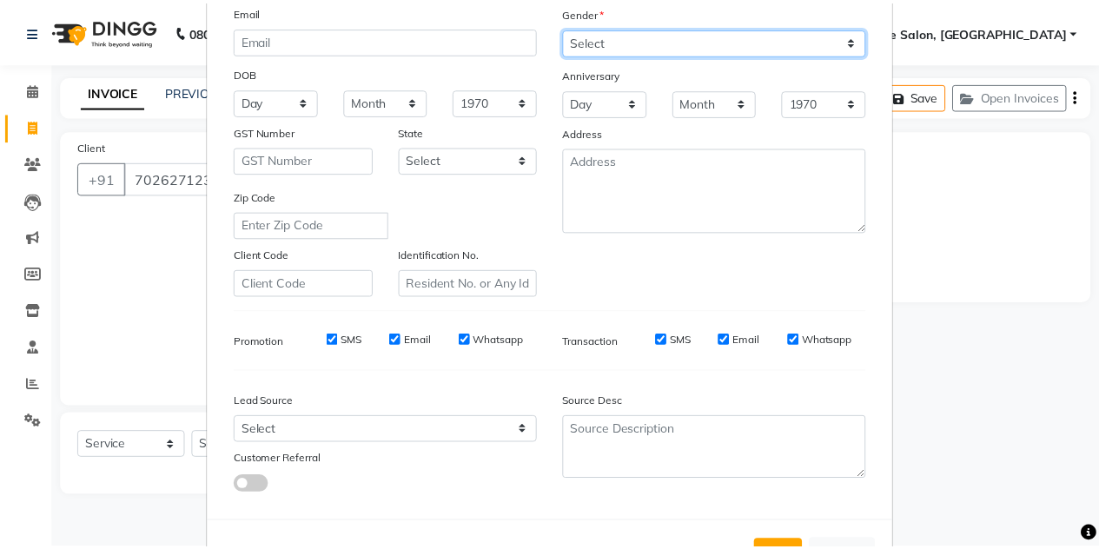
scroll to position [250, 0]
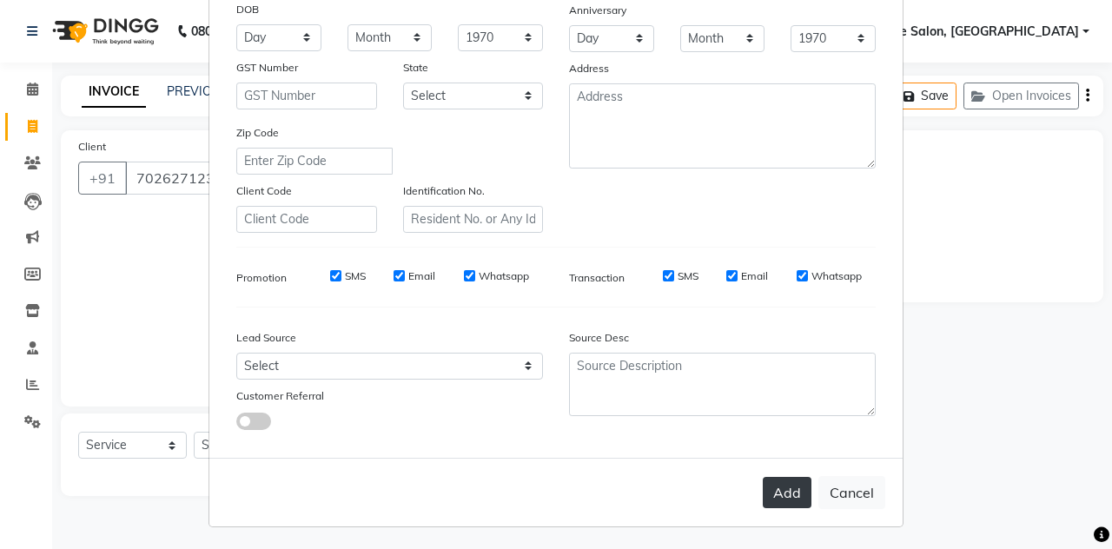
click at [799, 500] on button "Add" at bounding box center [787, 492] width 49 height 31
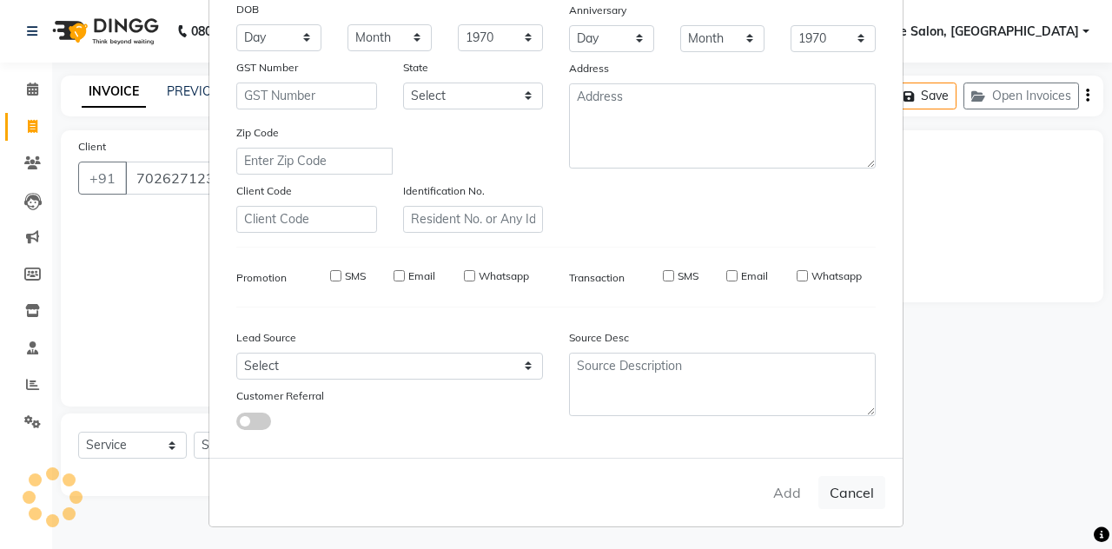
select select
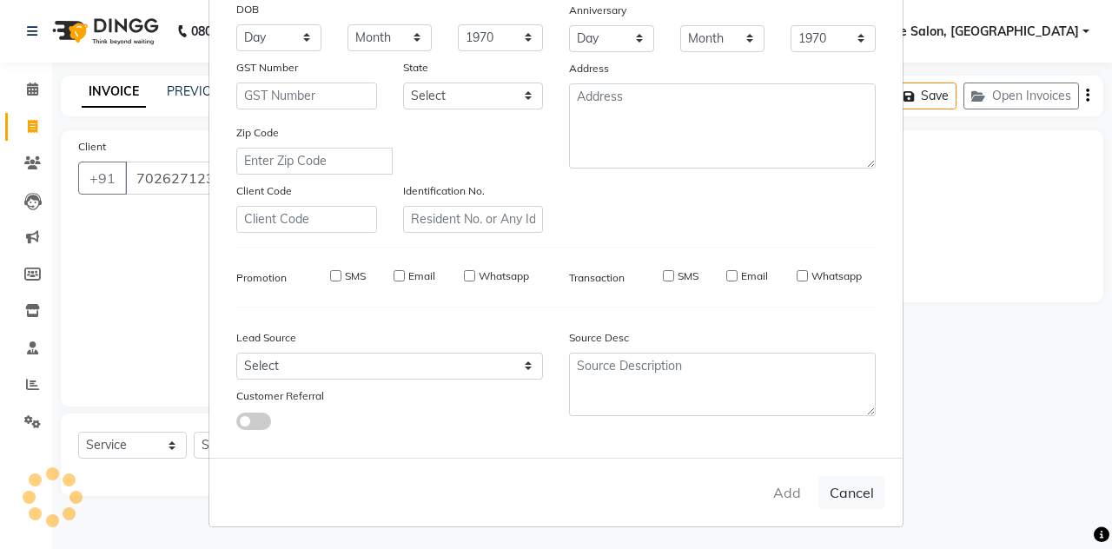
select select
checkbox input "false"
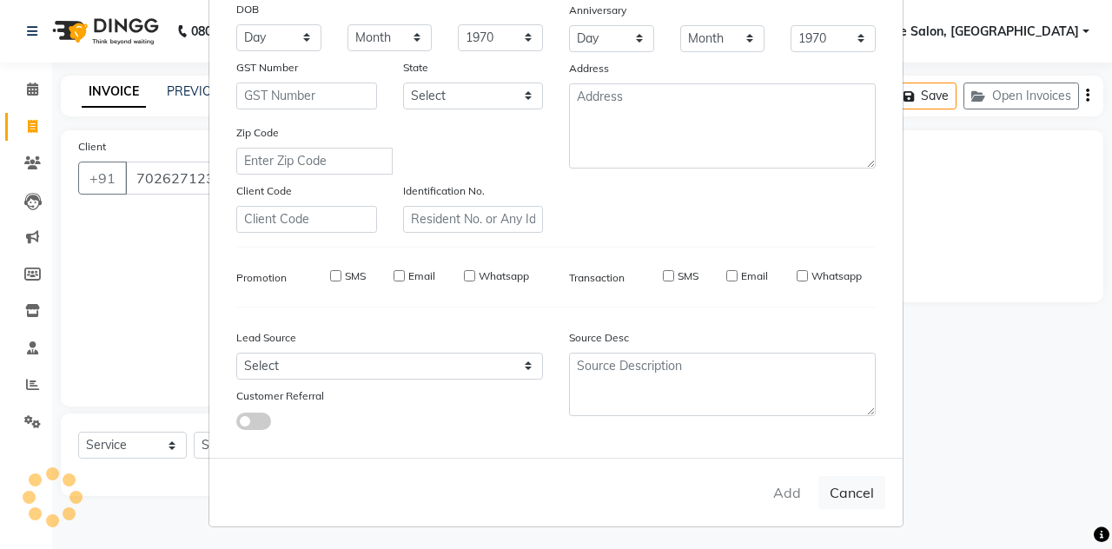
checkbox input "false"
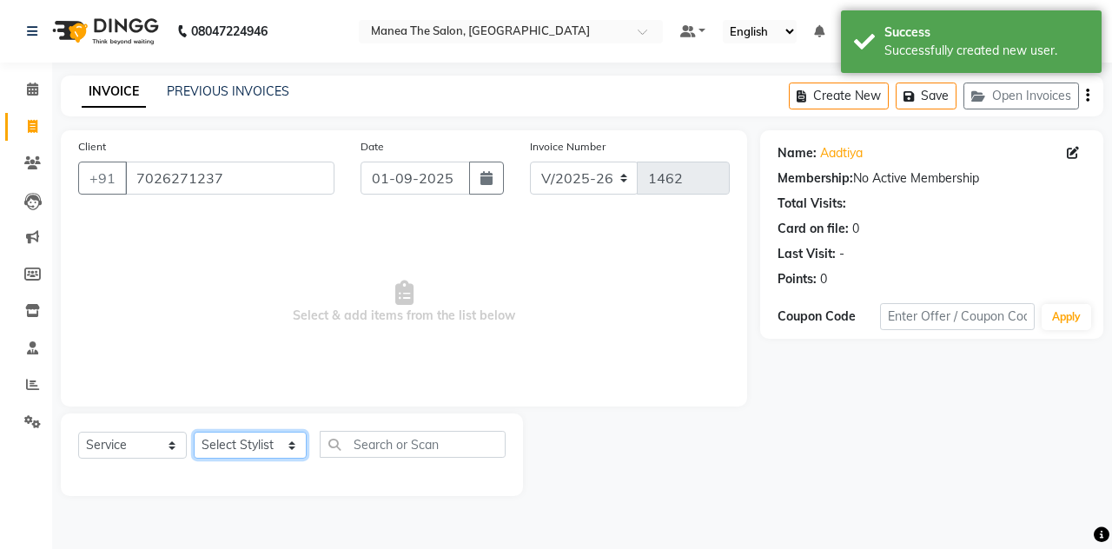
click at [266, 439] on select "Select Stylist aalam mahfuz [PERSON_NAME] [PERSON_NAME] The Salon, [GEOGRAPHIC_…" at bounding box center [250, 445] width 113 height 27
select select "80475"
click at [194, 432] on select "Select Stylist aalam mahfuz [PERSON_NAME] [PERSON_NAME] The Salon, [GEOGRAPHIC_…" at bounding box center [250, 445] width 113 height 27
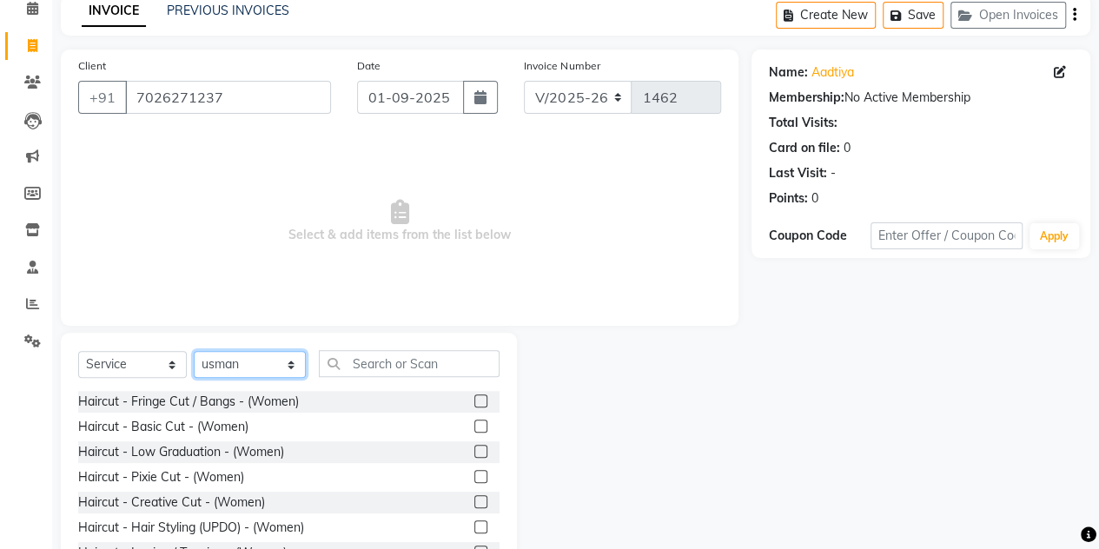
scroll to position [82, 0]
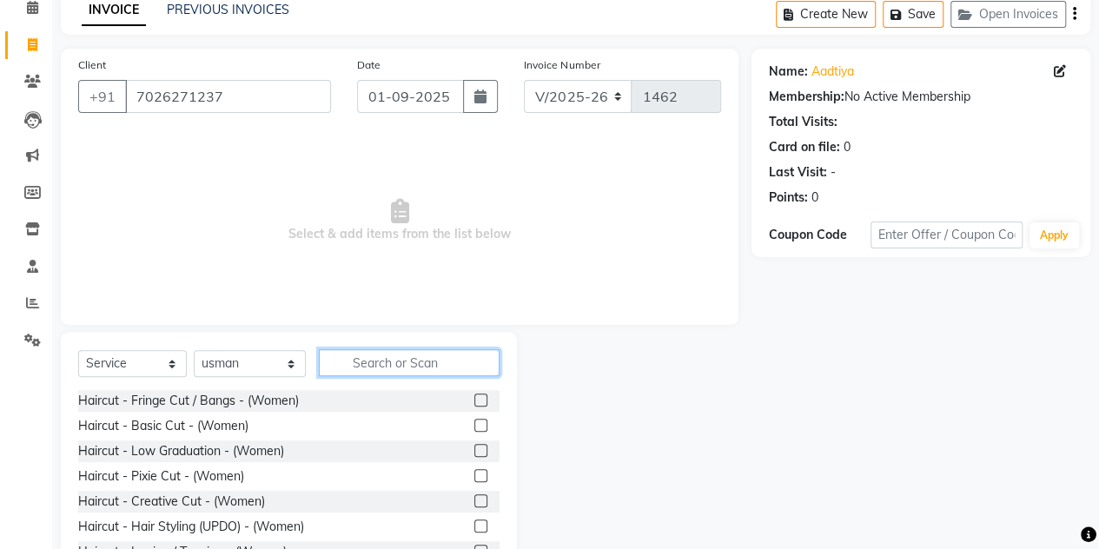
click at [384, 369] on input "text" at bounding box center [409, 362] width 181 height 27
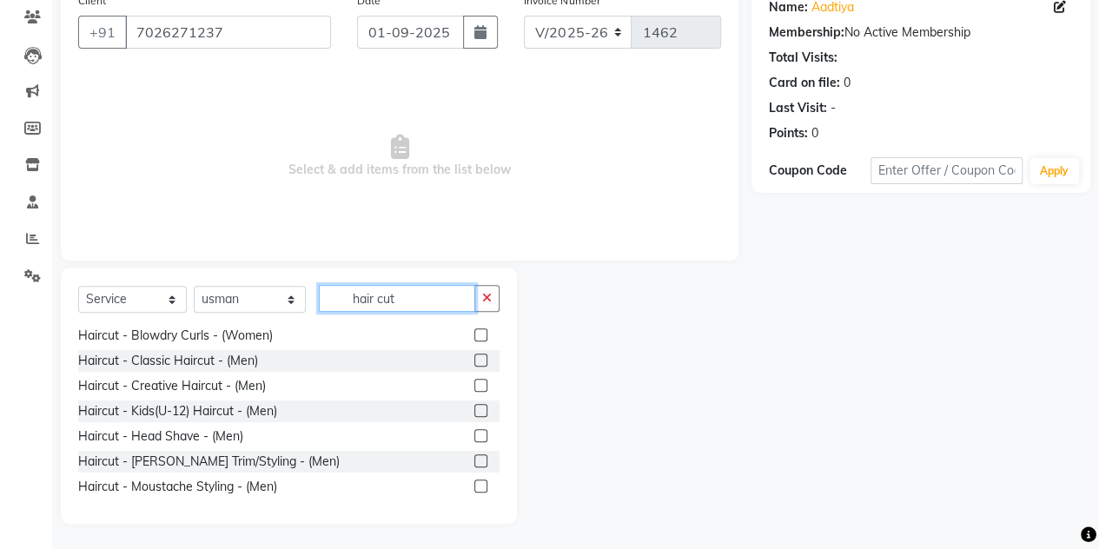
scroll to position [259, 0]
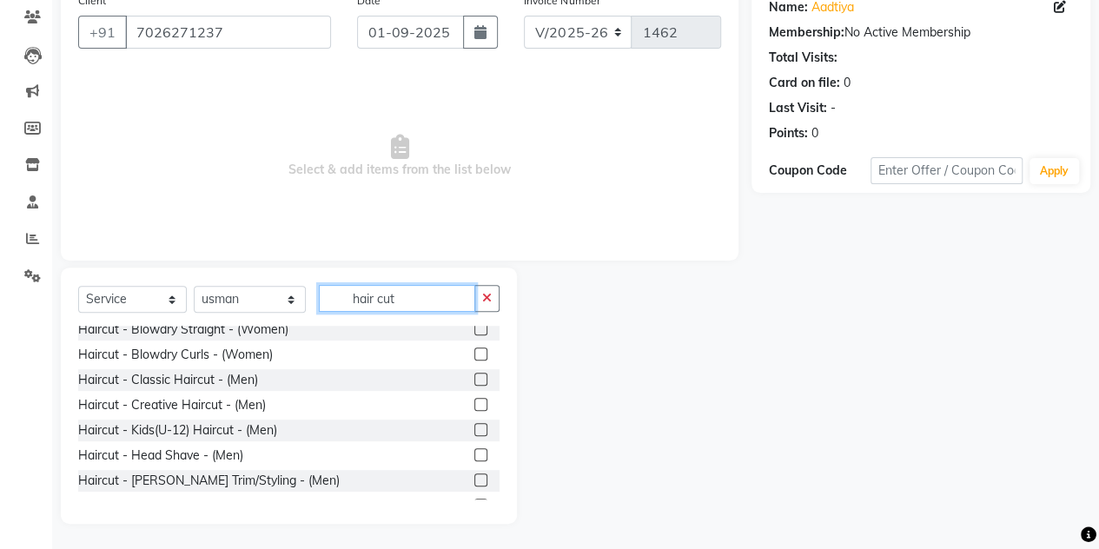
type input "hair cut"
click at [474, 373] on label at bounding box center [480, 379] width 13 height 13
click at [474, 374] on input "checkbox" at bounding box center [479, 379] width 11 height 11
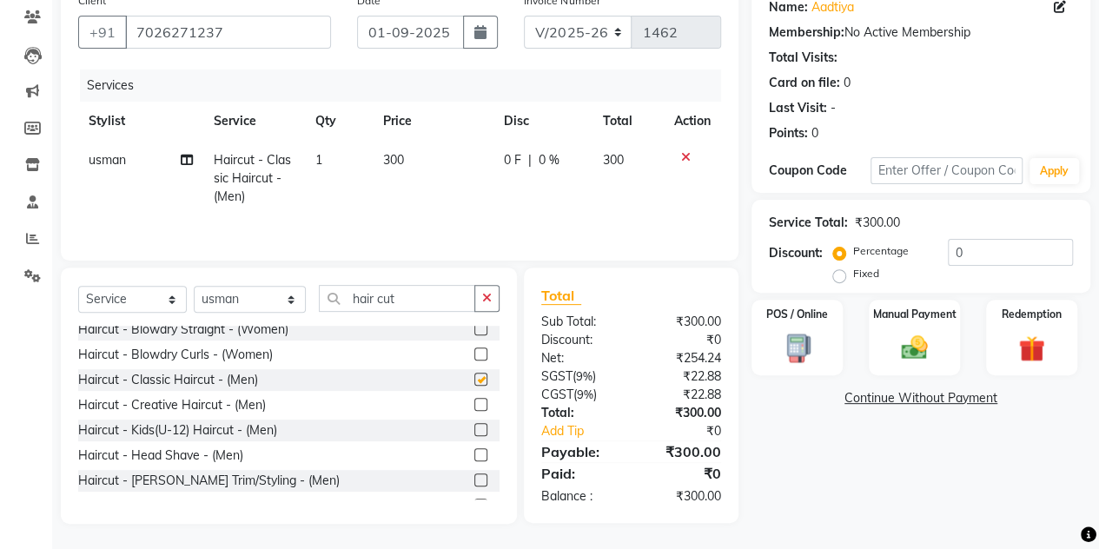
checkbox input "false"
click at [488, 287] on button "button" at bounding box center [486, 298] width 25 height 27
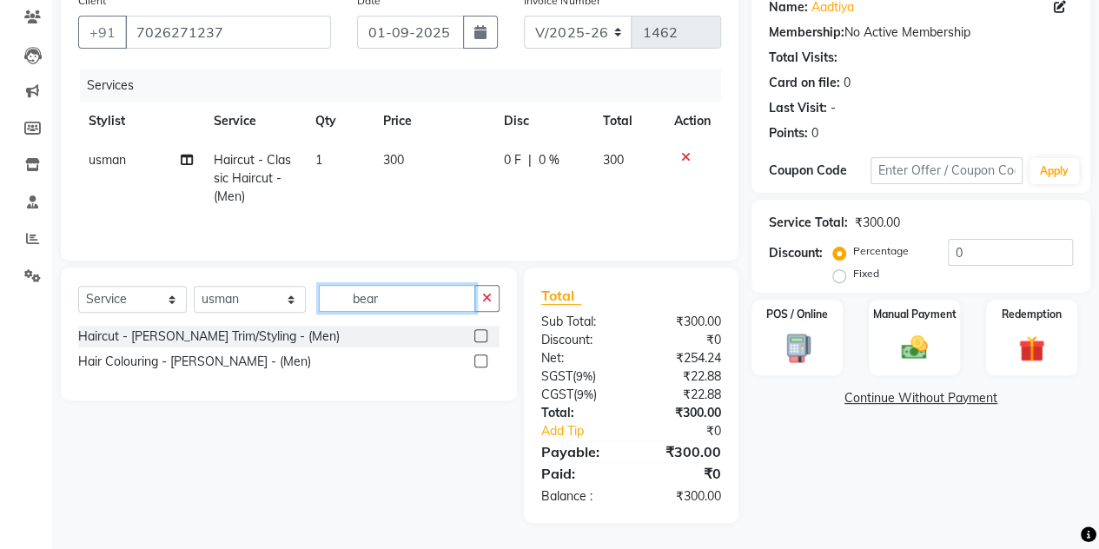
scroll to position [145, 0]
type input "beard"
click at [481, 338] on label at bounding box center [480, 336] width 13 height 13
click at [481, 338] on input "checkbox" at bounding box center [479, 337] width 11 height 11
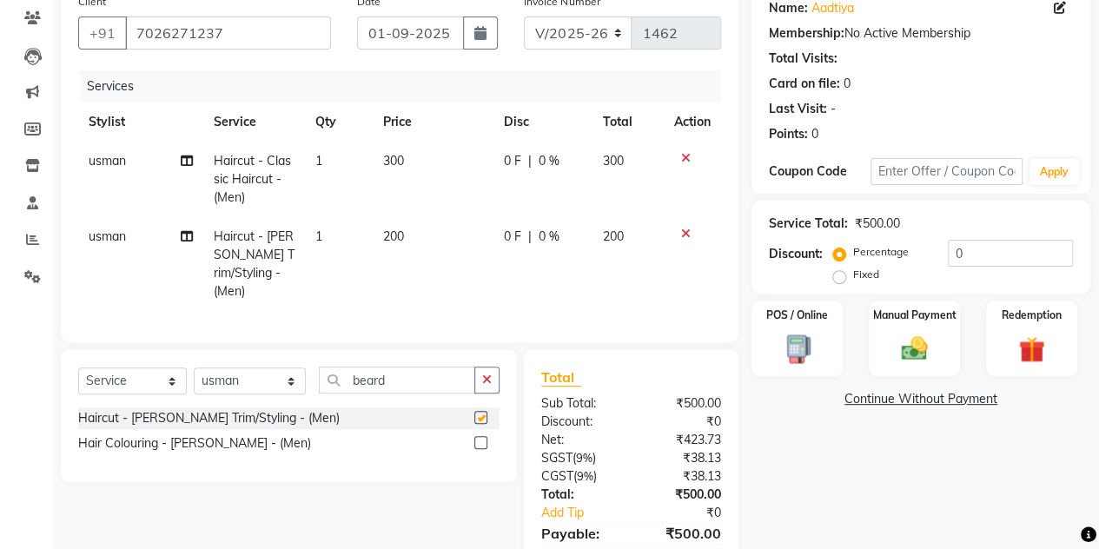
checkbox input "false"
click at [877, 364] on div "Manual Payment" at bounding box center [914, 338] width 95 height 79
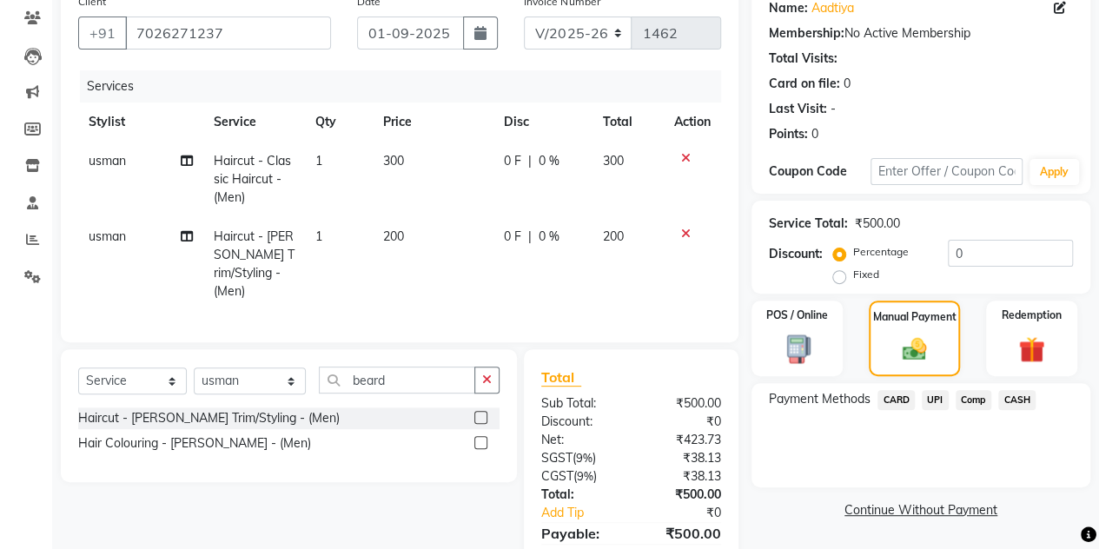
click at [1014, 400] on span "CASH" at bounding box center [1016, 400] width 37 height 20
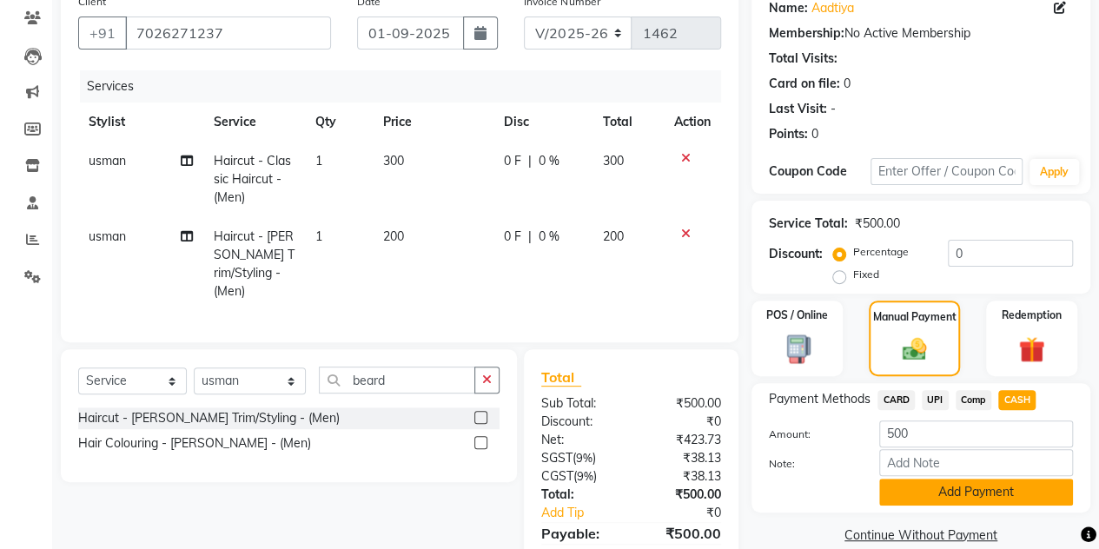
click at [908, 492] on button "Add Payment" at bounding box center [976, 492] width 194 height 27
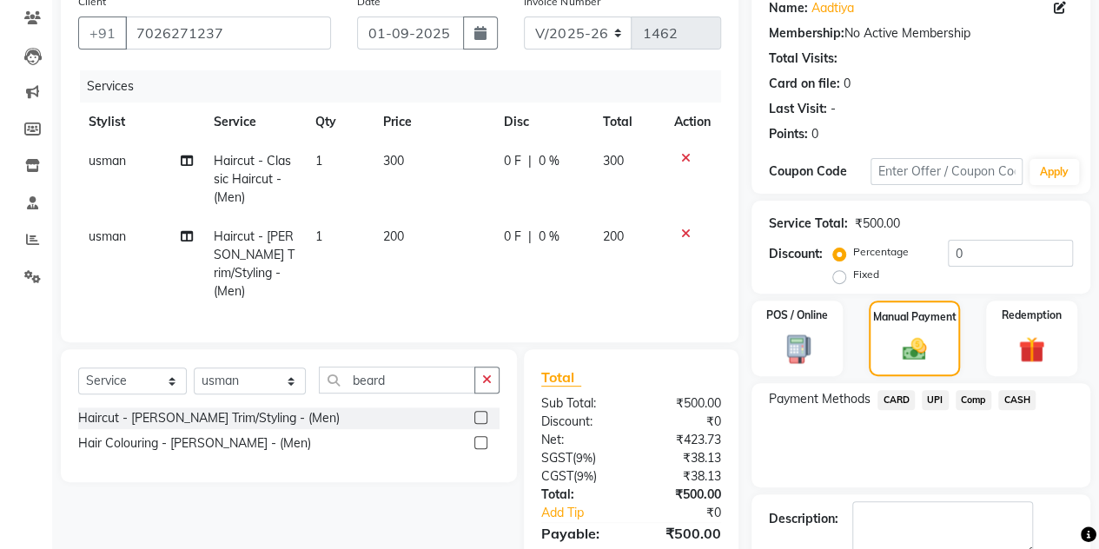
scroll to position [281, 0]
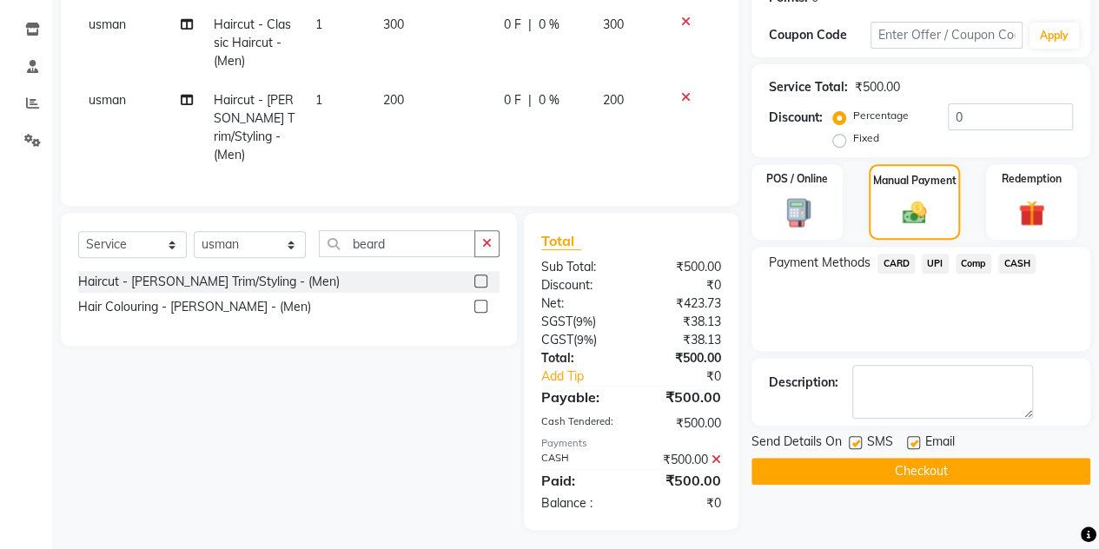
click at [896, 476] on button "Checkout" at bounding box center [920, 471] width 339 height 27
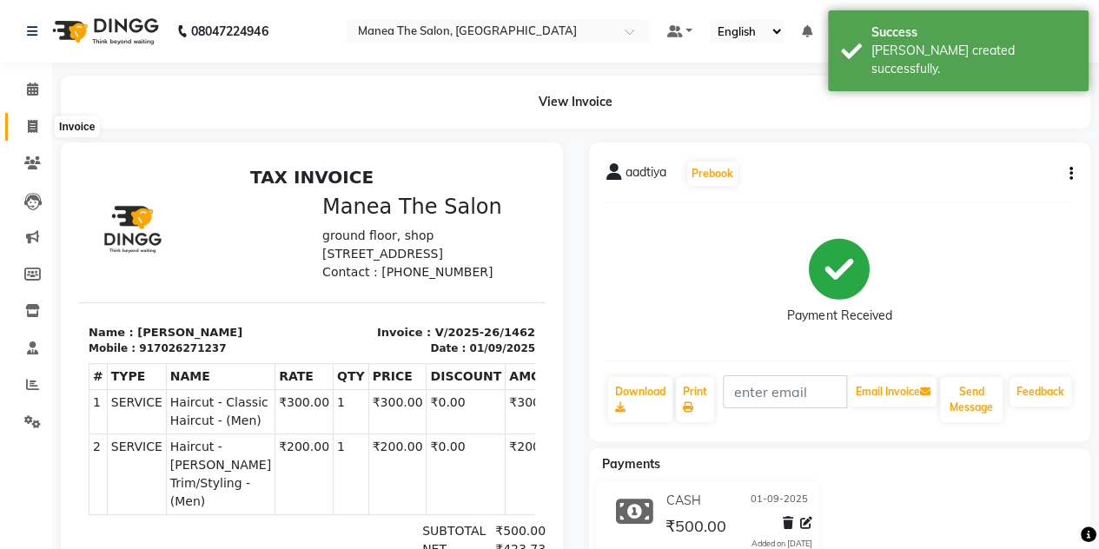
click at [26, 123] on span at bounding box center [32, 127] width 30 height 20
select select "service"
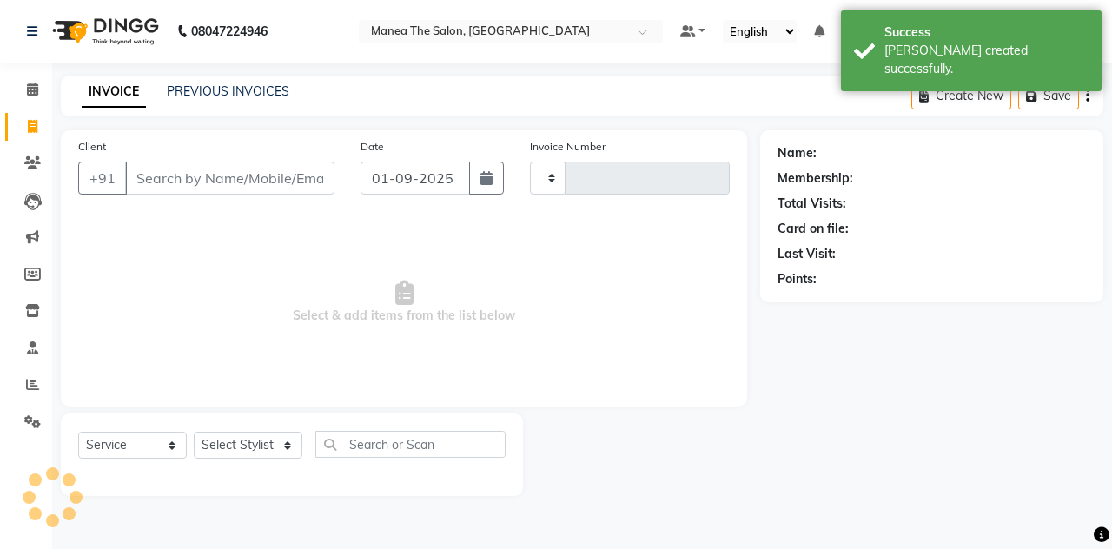
type input "1463"
select select "7688"
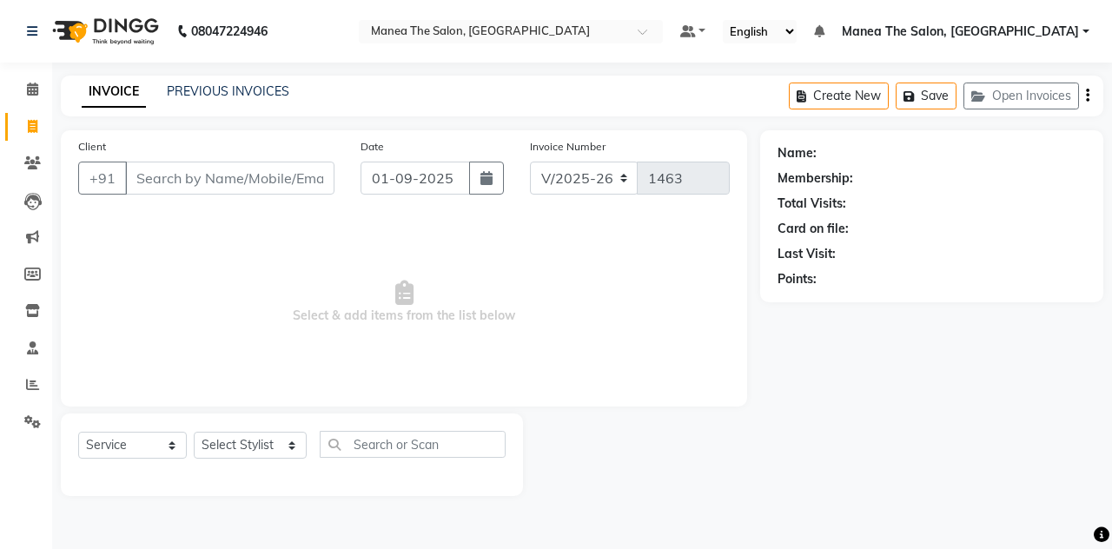
click at [165, 169] on input "Client" at bounding box center [229, 178] width 209 height 33
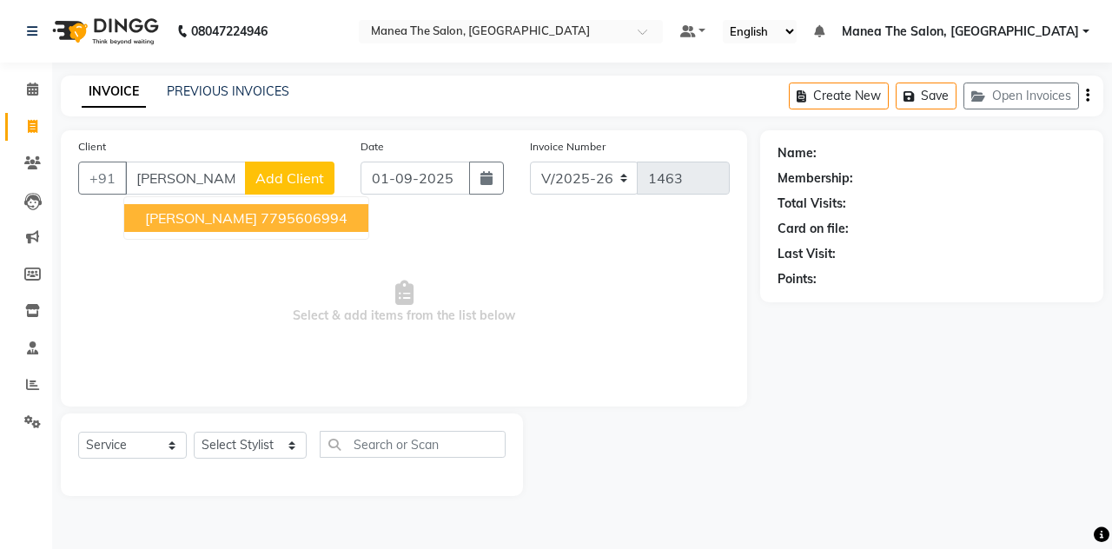
click at [261, 216] on ngb-highlight "7795606994" at bounding box center [304, 217] width 87 height 17
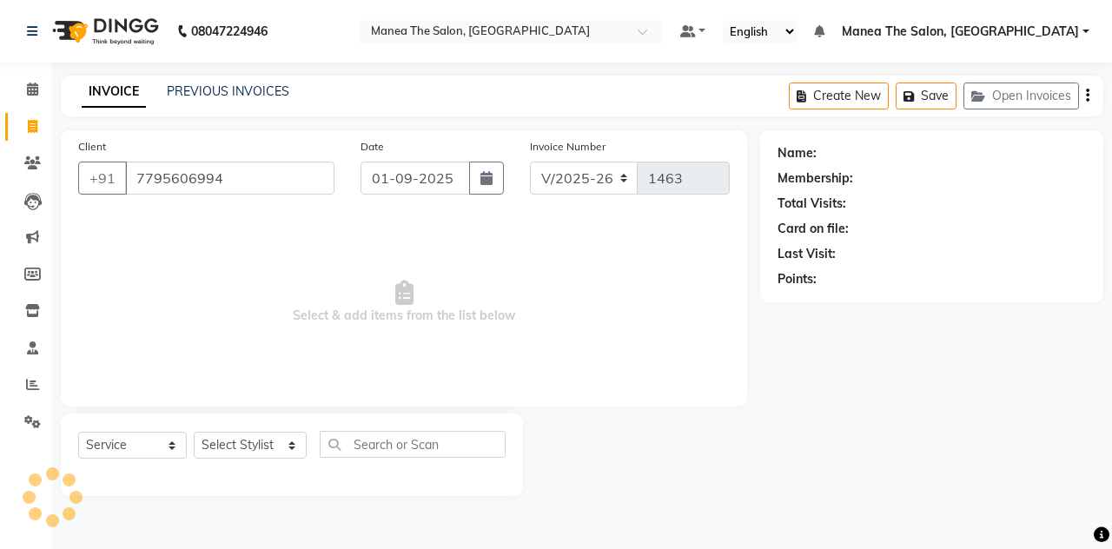
type input "7795606994"
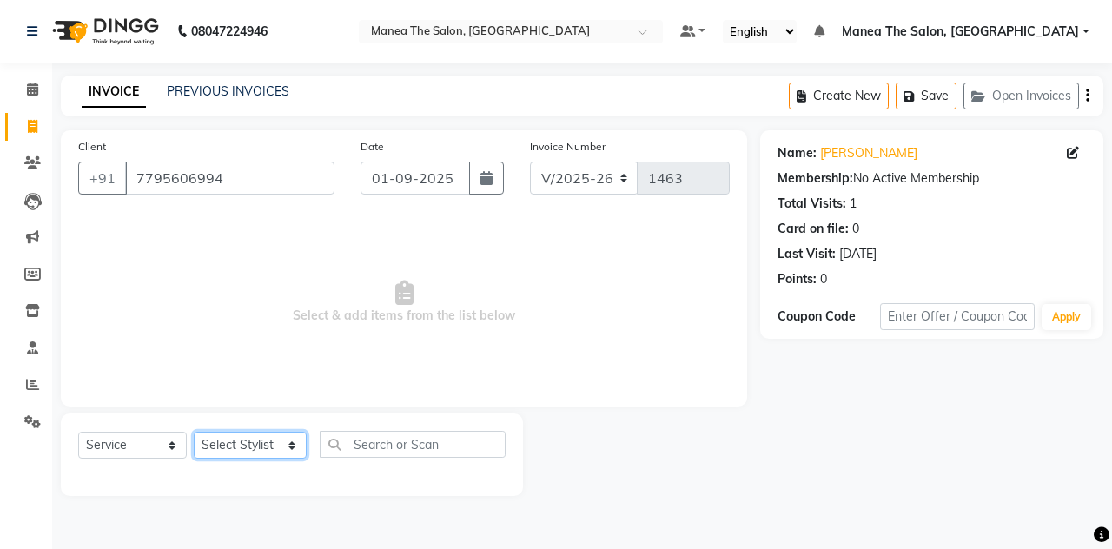
click at [228, 448] on select "Select Stylist aalam mahfuz [PERSON_NAME] [PERSON_NAME] The Salon, [GEOGRAPHIC_…" at bounding box center [250, 445] width 113 height 27
select select "68363"
click at [194, 432] on select "Select Stylist aalam mahfuz [PERSON_NAME] [PERSON_NAME] The Salon, [GEOGRAPHIC_…" at bounding box center [250, 445] width 113 height 27
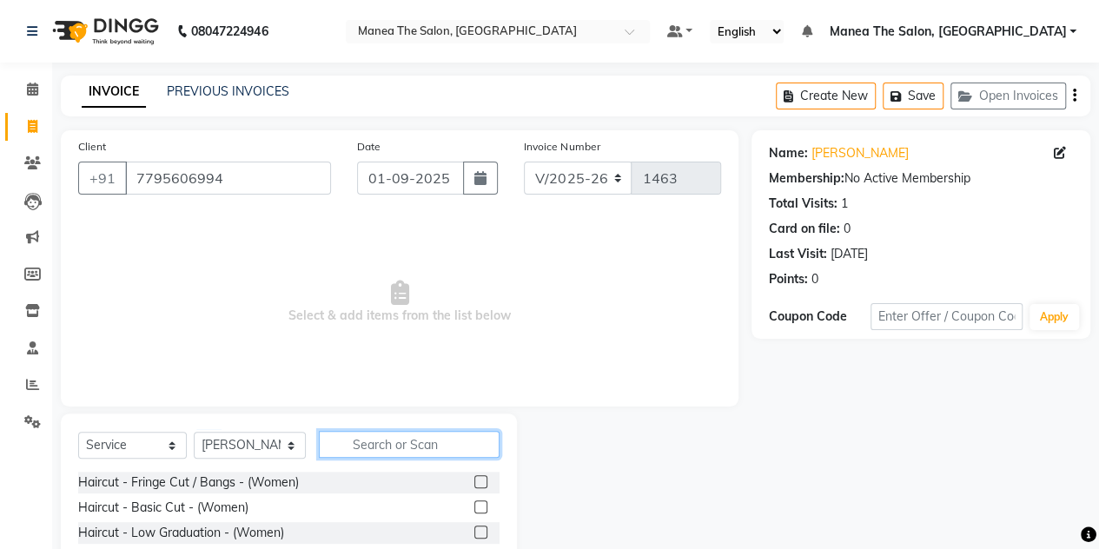
click at [353, 442] on input "text" at bounding box center [409, 444] width 181 height 27
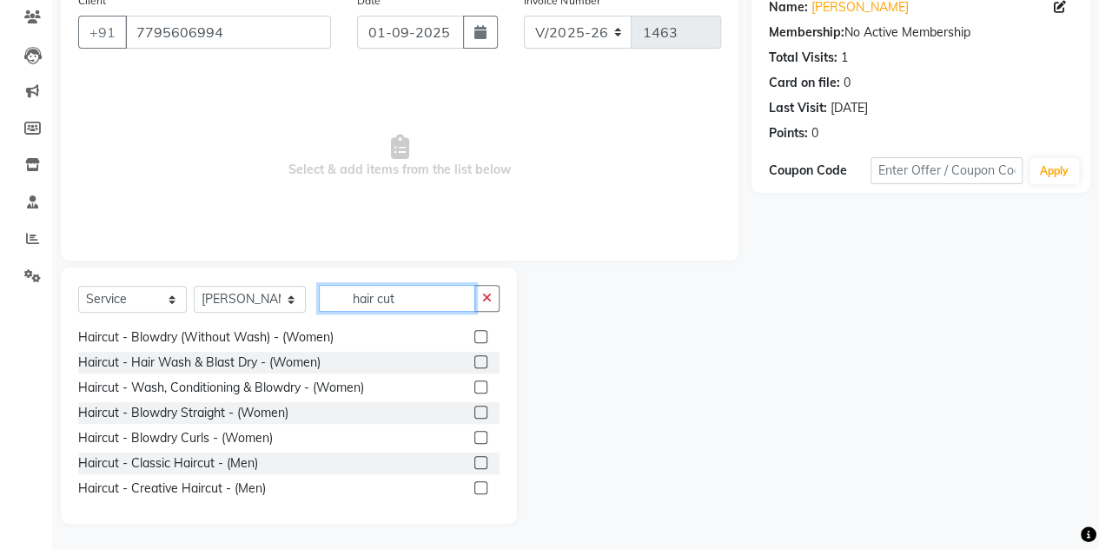
scroll to position [176, 0]
type input "hair cut"
click at [474, 458] on label at bounding box center [480, 461] width 13 height 13
click at [474, 458] on input "checkbox" at bounding box center [479, 462] width 11 height 11
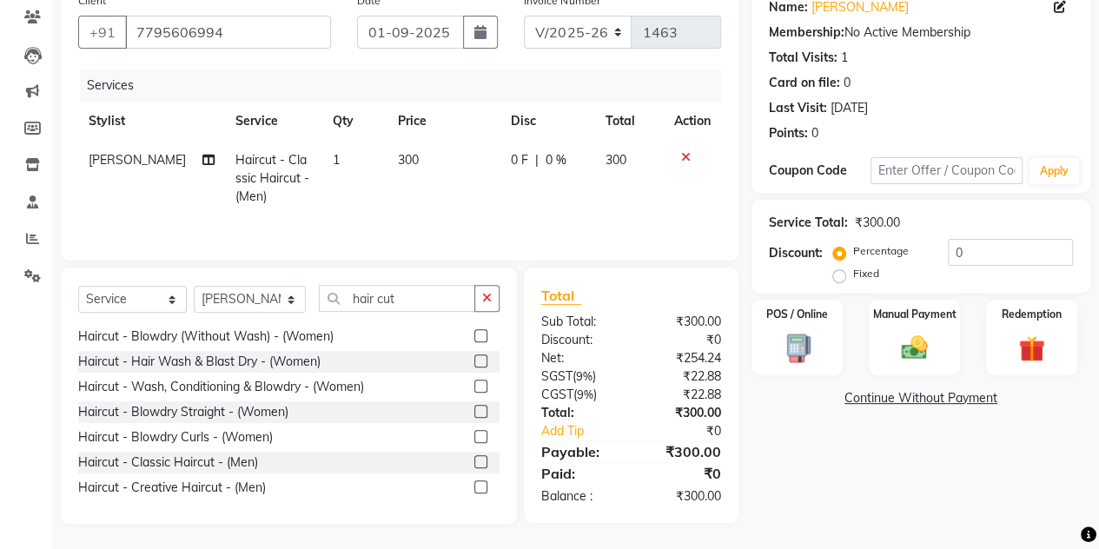
click at [474, 458] on label at bounding box center [480, 461] width 13 height 13
click at [474, 458] on input "checkbox" at bounding box center [479, 462] width 11 height 11
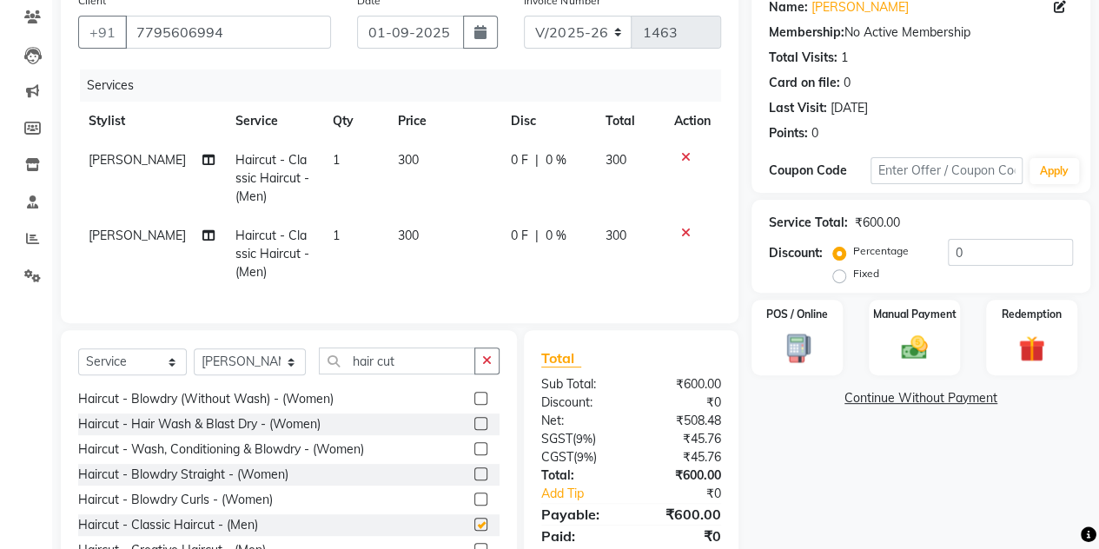
checkbox input "false"
click at [685, 232] on icon at bounding box center [686, 233] width 10 height 12
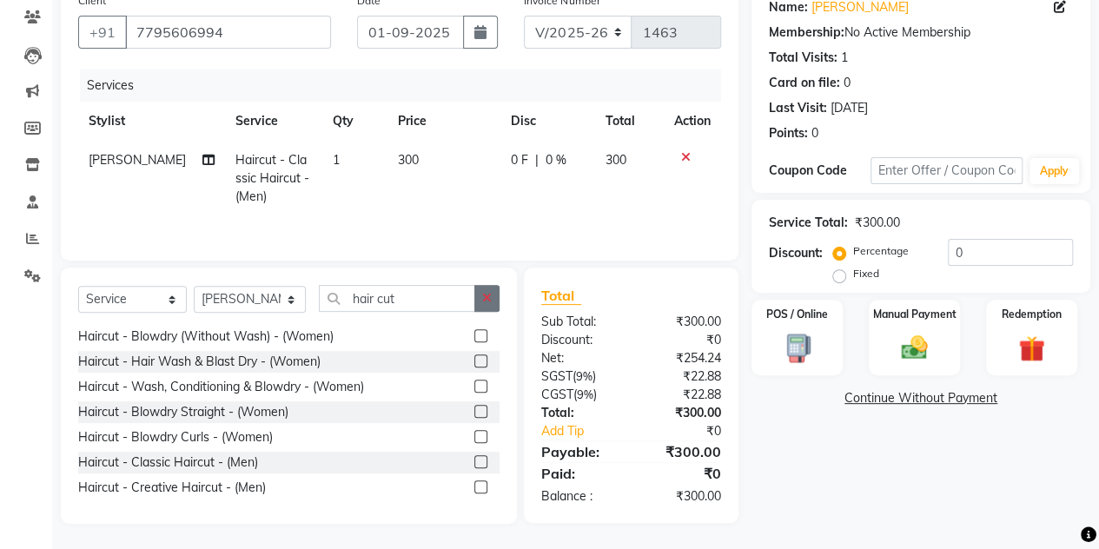
click at [480, 300] on button "button" at bounding box center [486, 298] width 25 height 27
click at [480, 300] on input "text" at bounding box center [409, 298] width 181 height 27
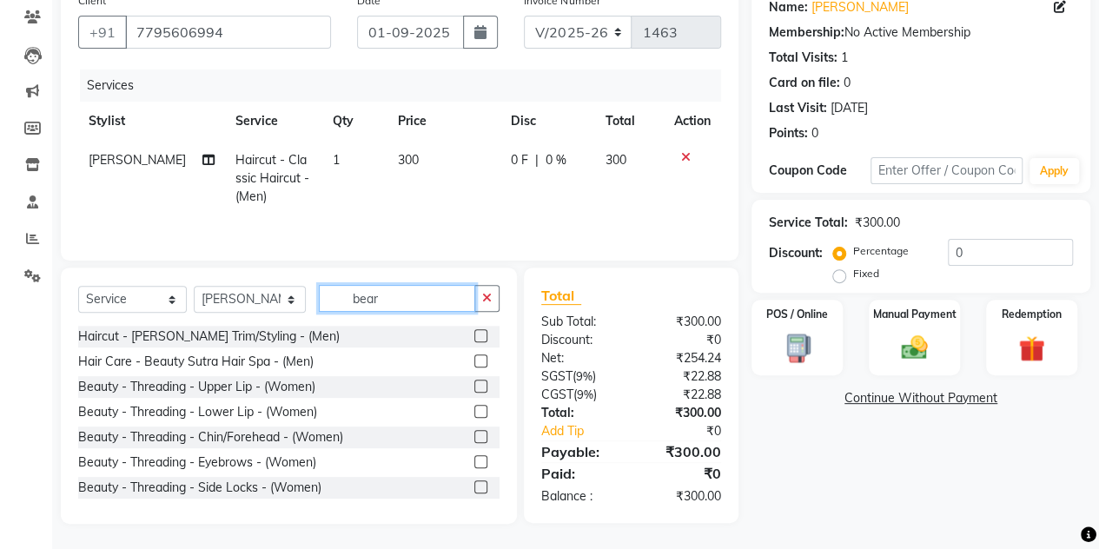
scroll to position [145, 0]
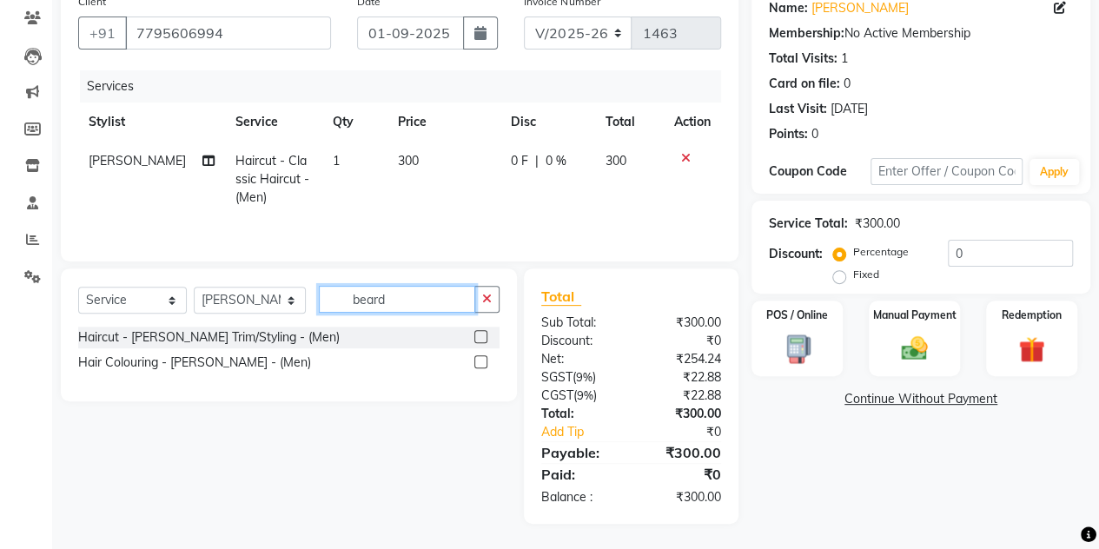
type input "beard"
click at [479, 337] on label at bounding box center [480, 336] width 13 height 13
click at [479, 337] on input "checkbox" at bounding box center [479, 337] width 11 height 11
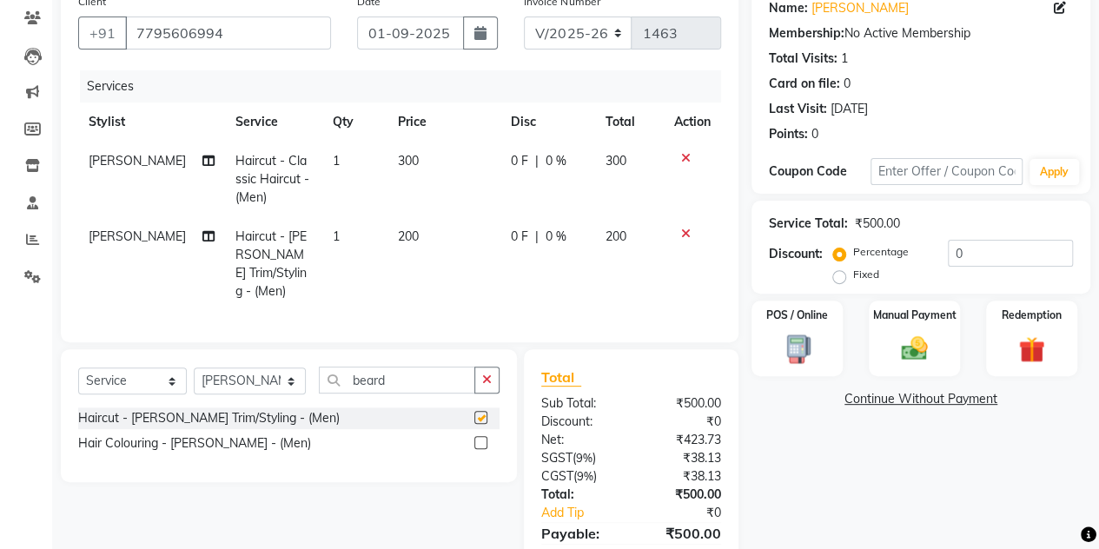
checkbox input "false"
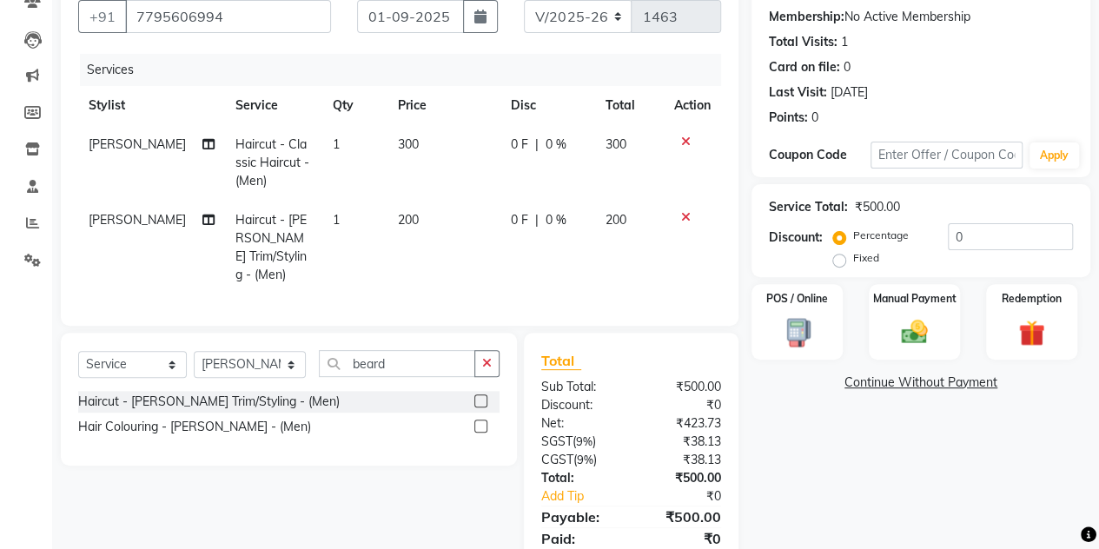
scroll to position [221, 0]
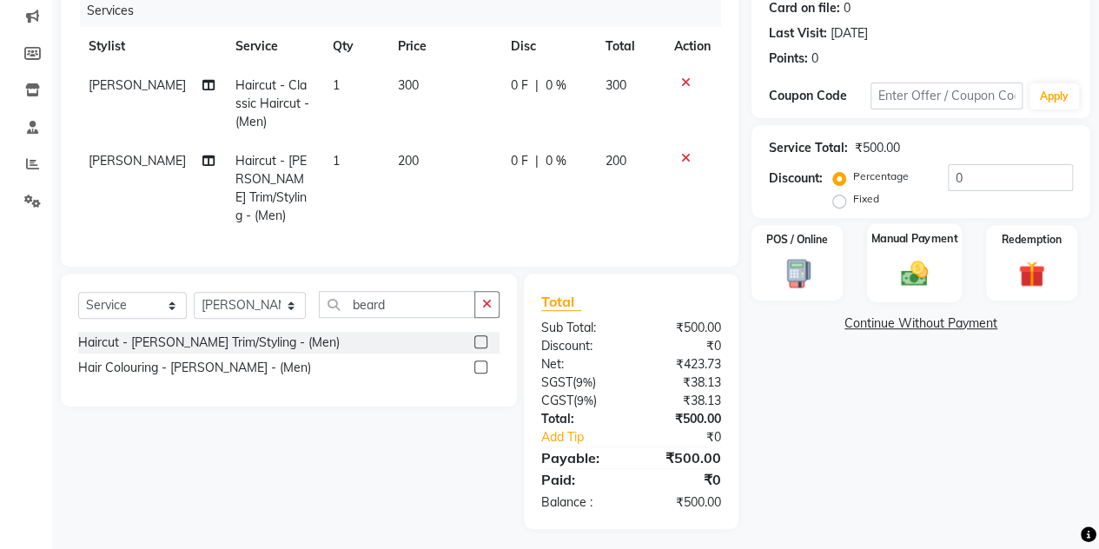
click at [920, 251] on div "Manual Payment" at bounding box center [914, 262] width 95 height 79
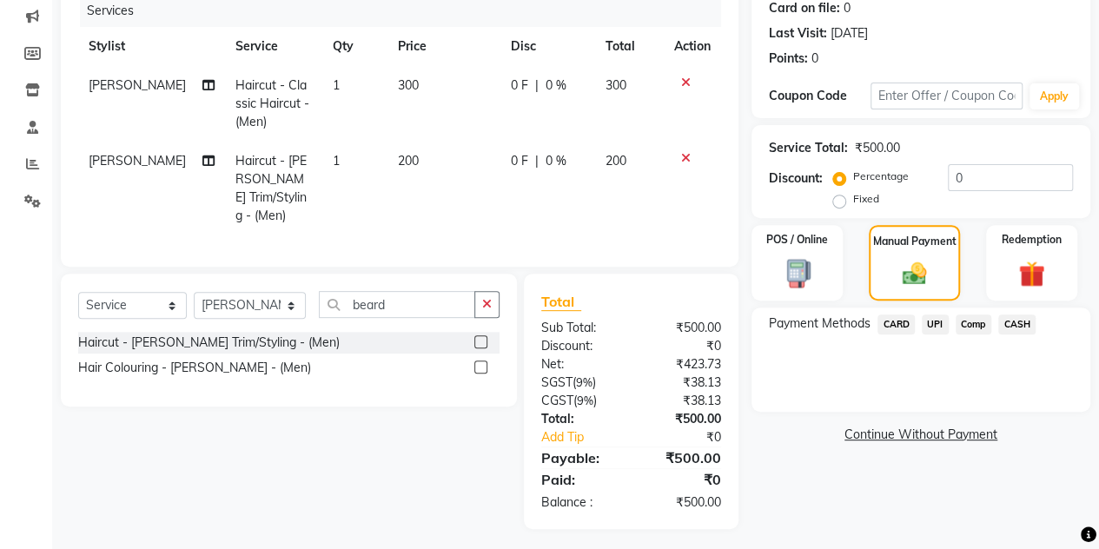
click at [849, 366] on div "Payment Methods CARD UPI Comp CASH" at bounding box center [920, 359] width 339 height 104
click at [1011, 321] on span "CASH" at bounding box center [1016, 324] width 37 height 20
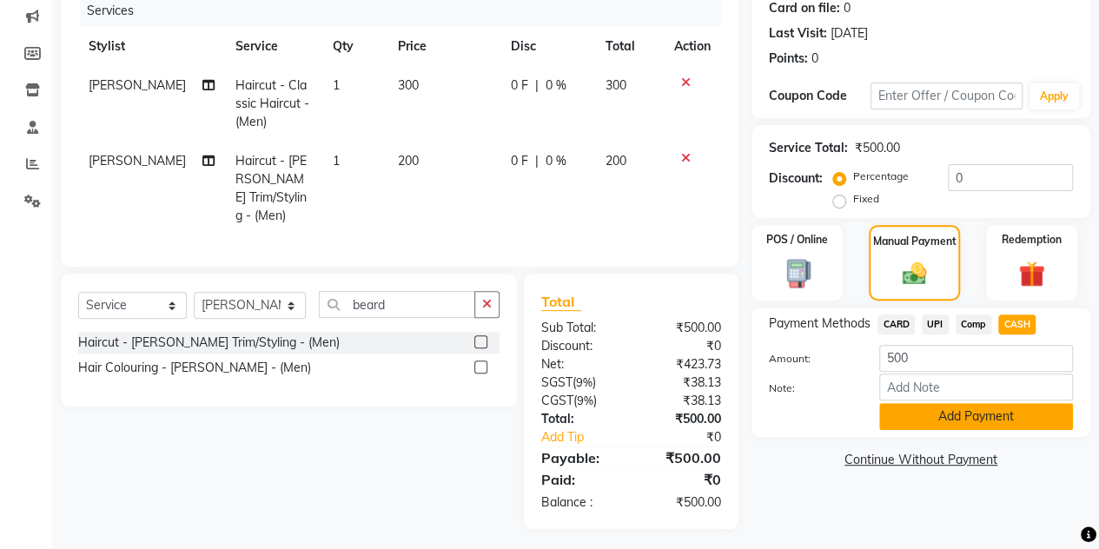
click at [943, 407] on button "Add Payment" at bounding box center [976, 416] width 194 height 27
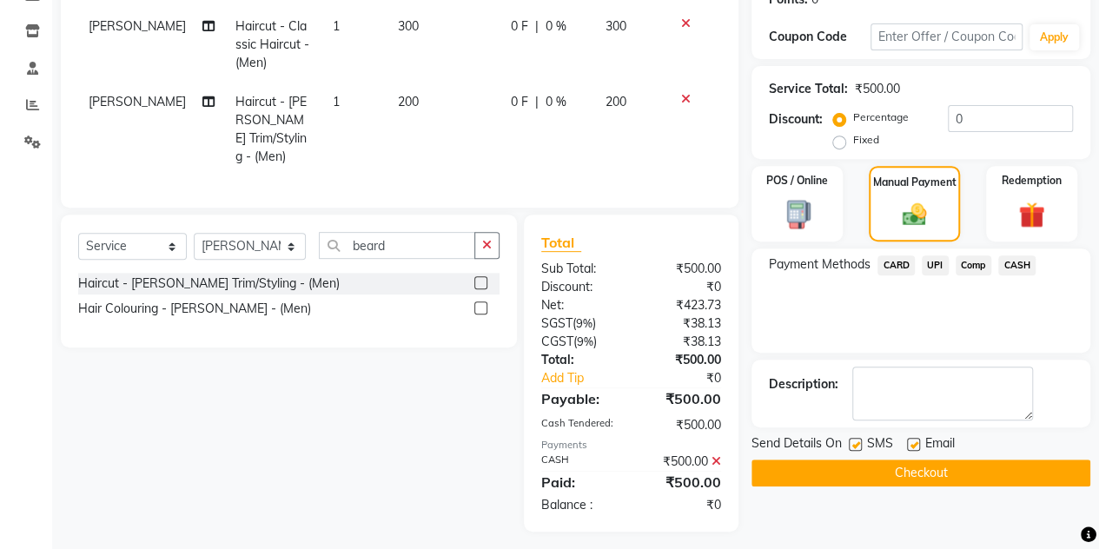
scroll to position [280, 0]
click at [849, 465] on button "Checkout" at bounding box center [920, 472] width 339 height 27
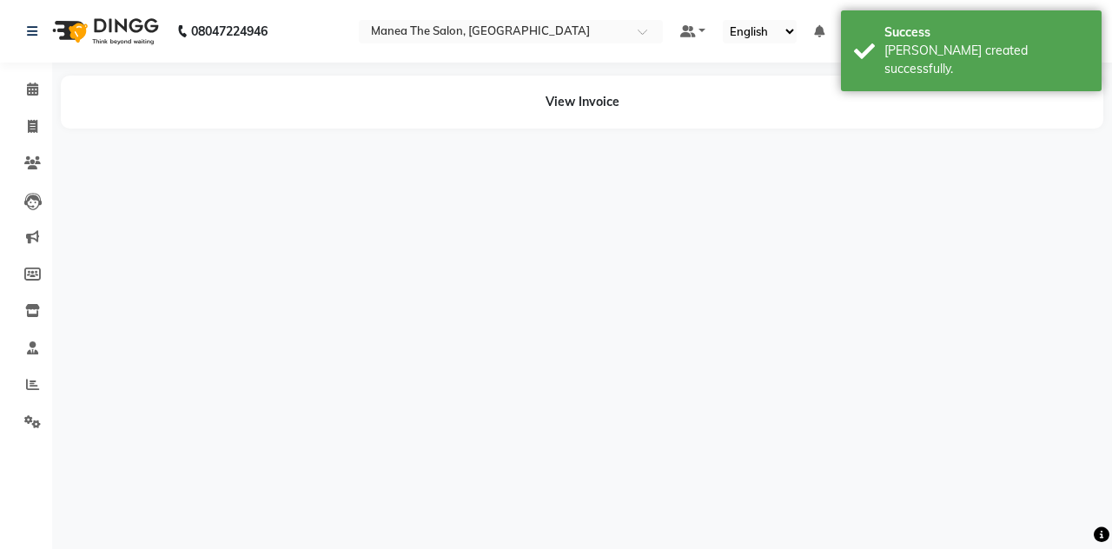
click at [849, 465] on div "08047224946 Select Location × Manea The Salon, Belagavi Default Panel My Panel …" at bounding box center [556, 274] width 1112 height 549
